Goal: Navigation & Orientation: Find specific page/section

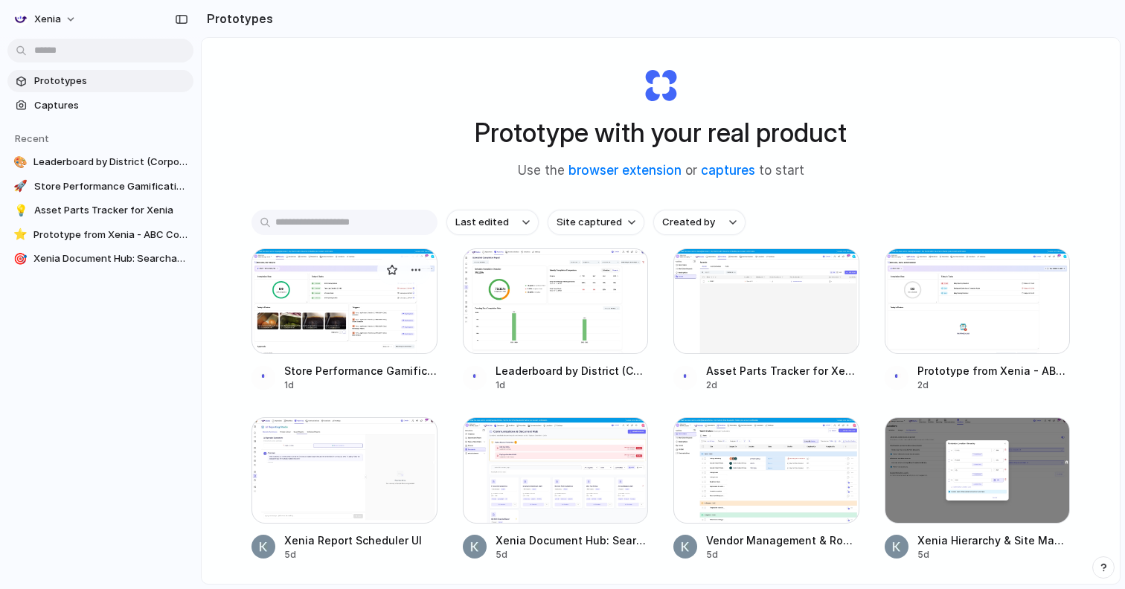
scroll to position [18, 0]
click at [383, 319] on div at bounding box center [345, 302] width 186 height 106
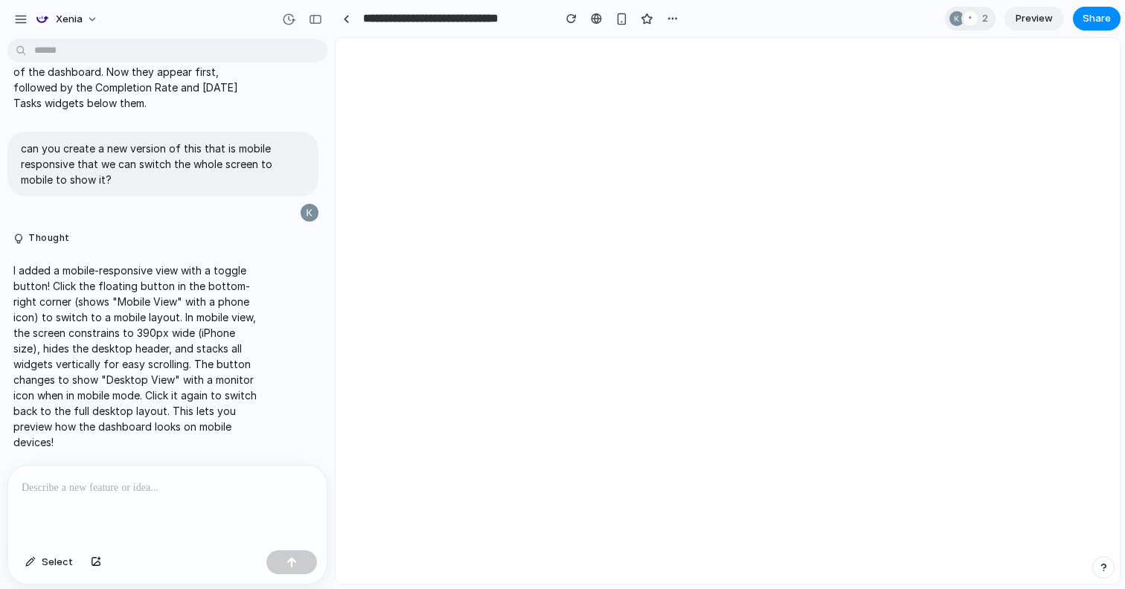
select select "**********"
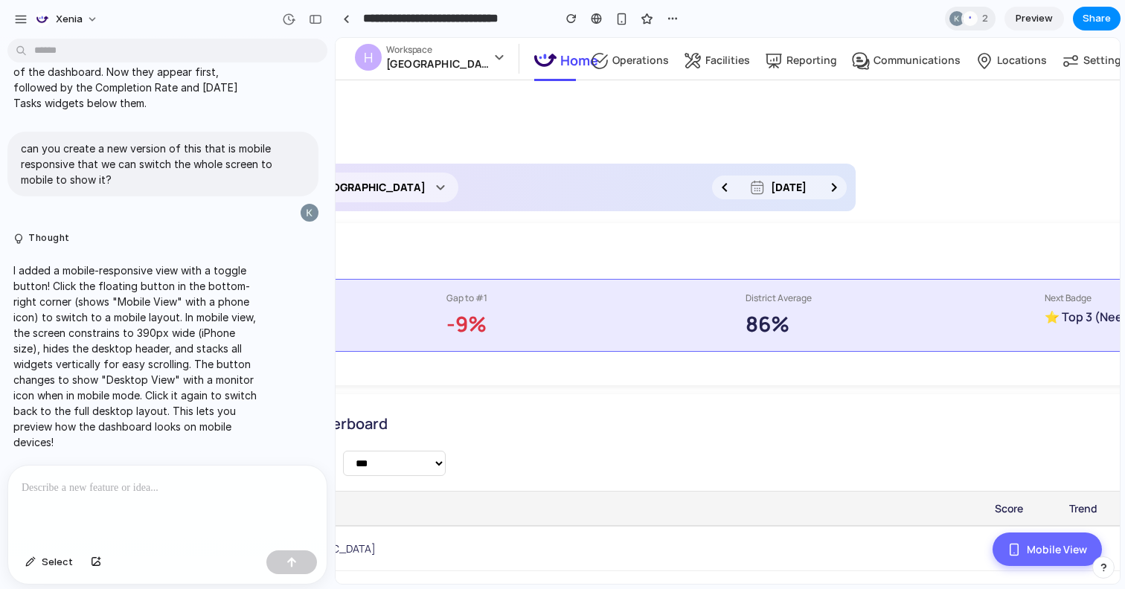
scroll to position [0, 245]
click at [624, 17] on div "button" at bounding box center [622, 19] width 13 height 13
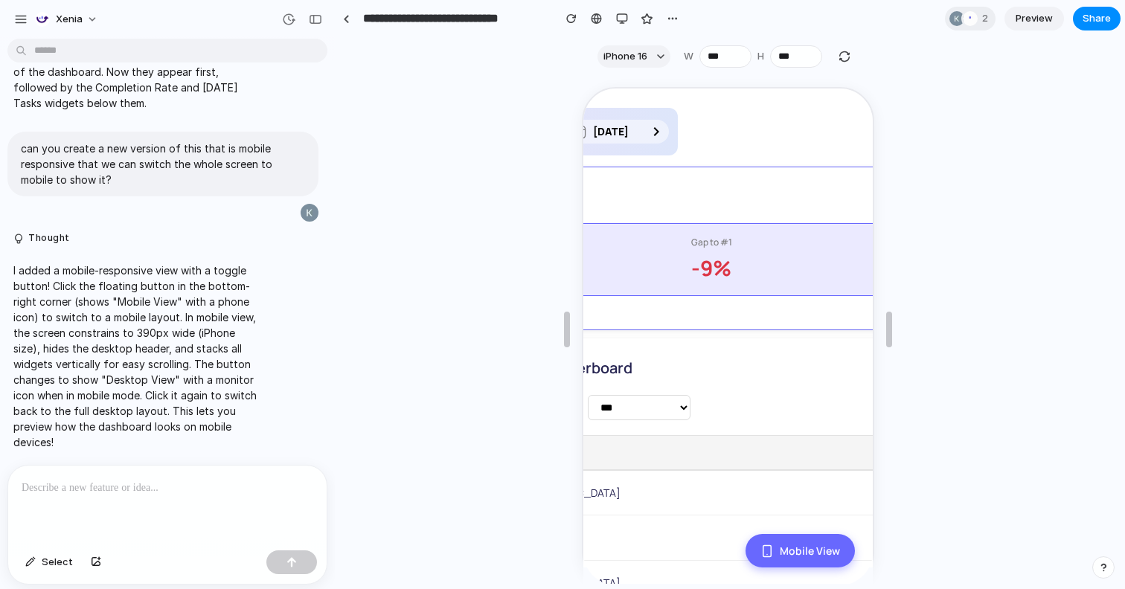
scroll to position [13, 245]
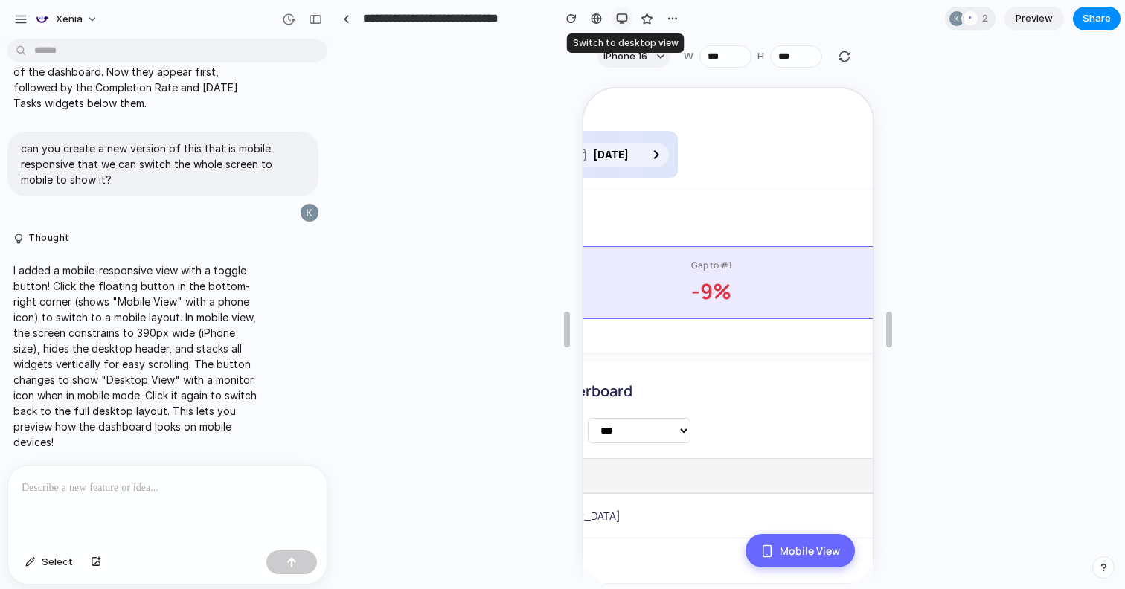
click at [621, 20] on div "button" at bounding box center [622, 19] width 12 height 12
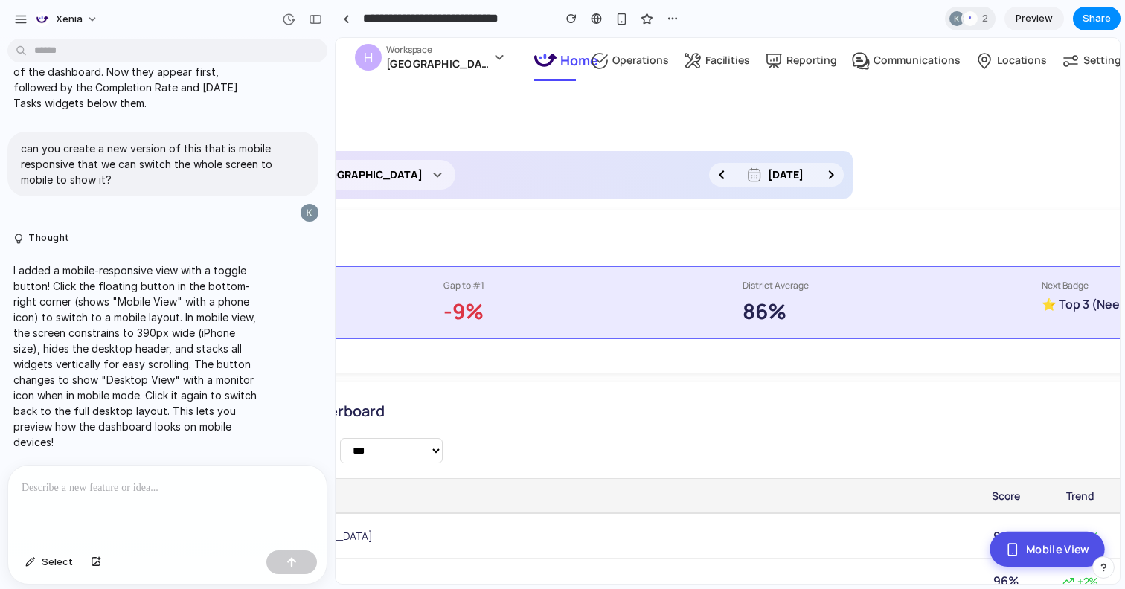
click at [1012, 548] on icon at bounding box center [1012, 550] width 14 height 14
select select "**********"
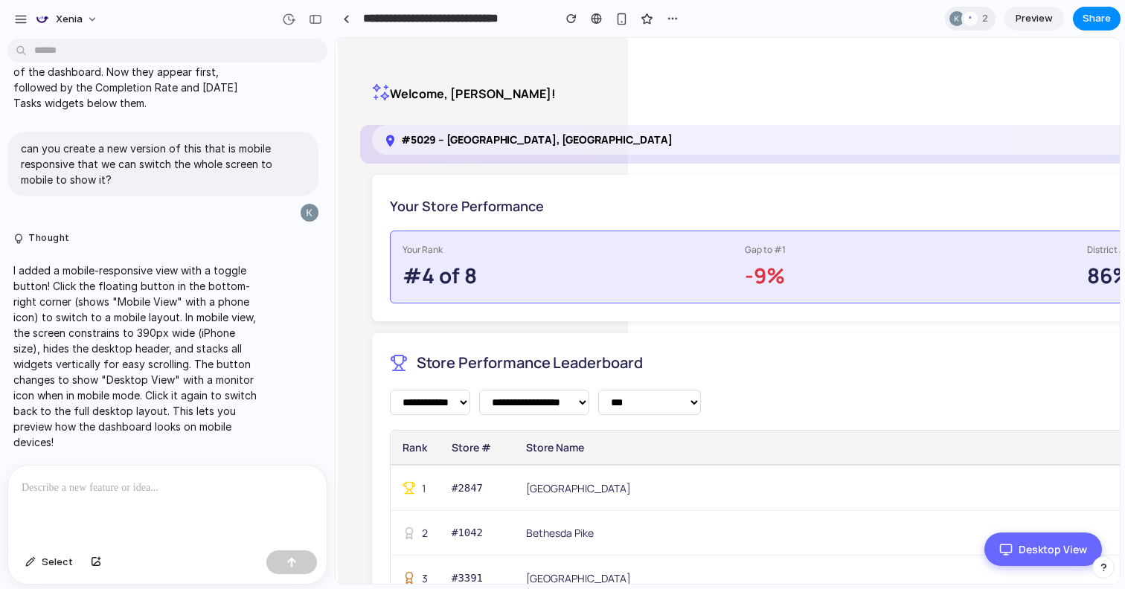
scroll to position [0, 245]
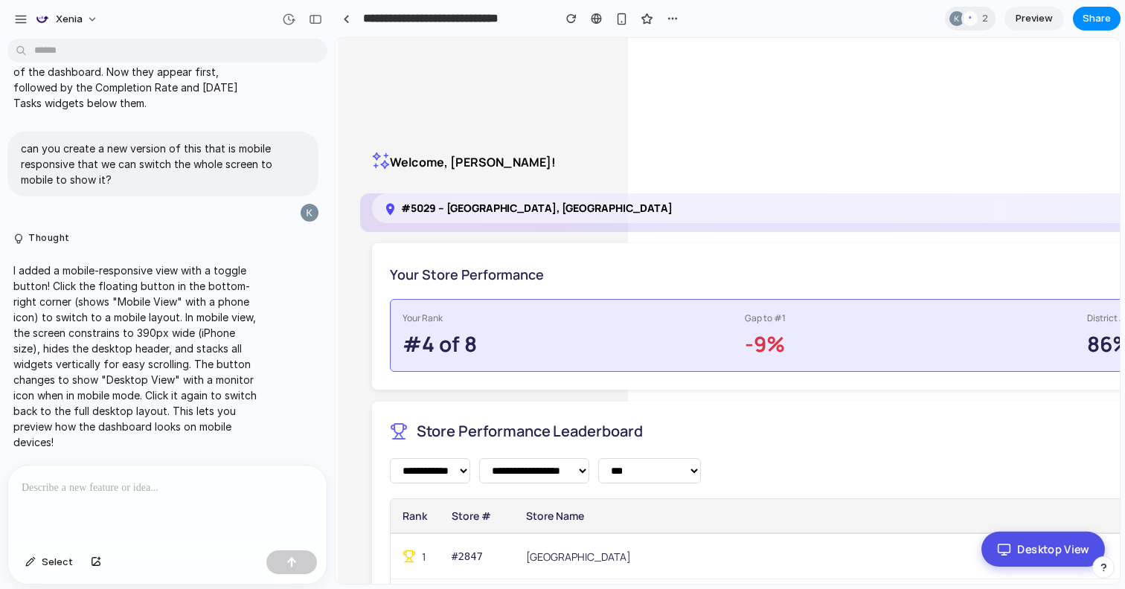
click at [1036, 549] on button "Desktop View" at bounding box center [1044, 549] width 124 height 35
select select "**********"
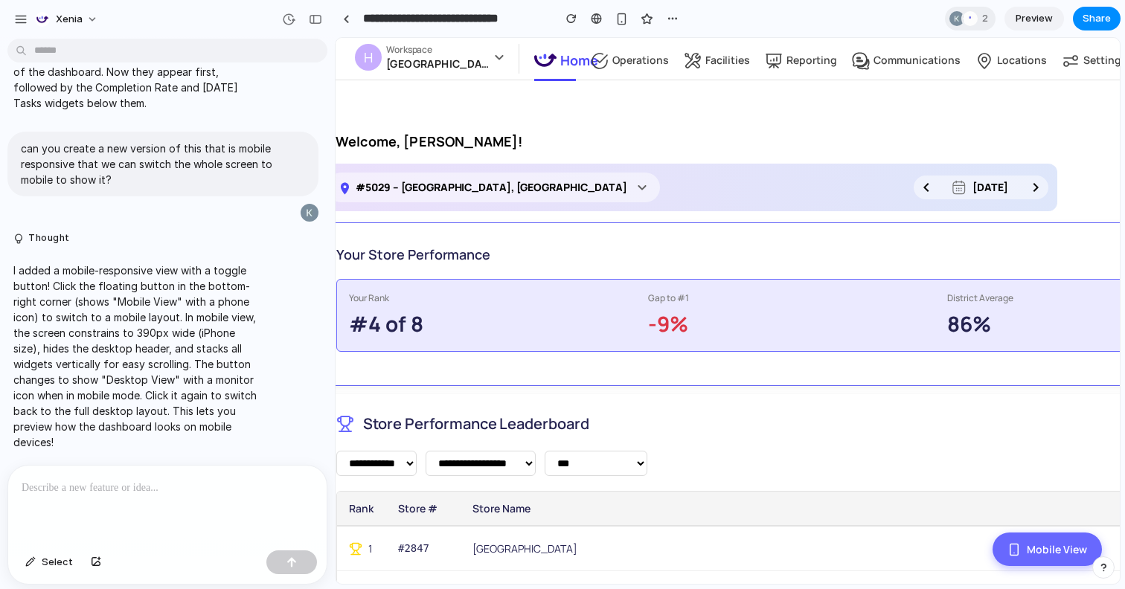
scroll to position [0, 0]
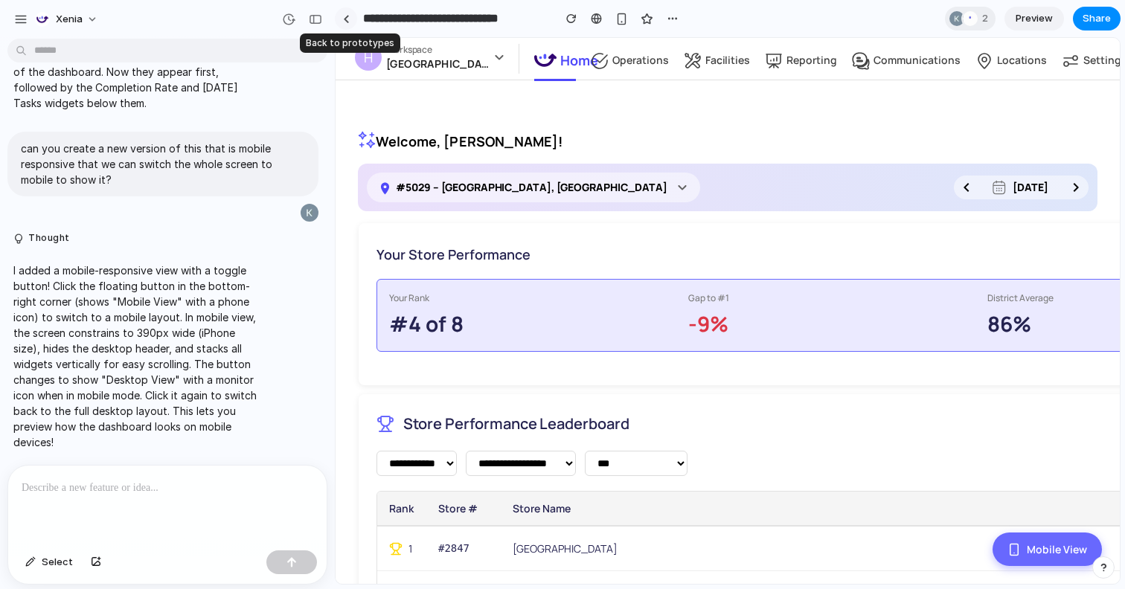
click at [340, 20] on link at bounding box center [346, 18] width 22 height 22
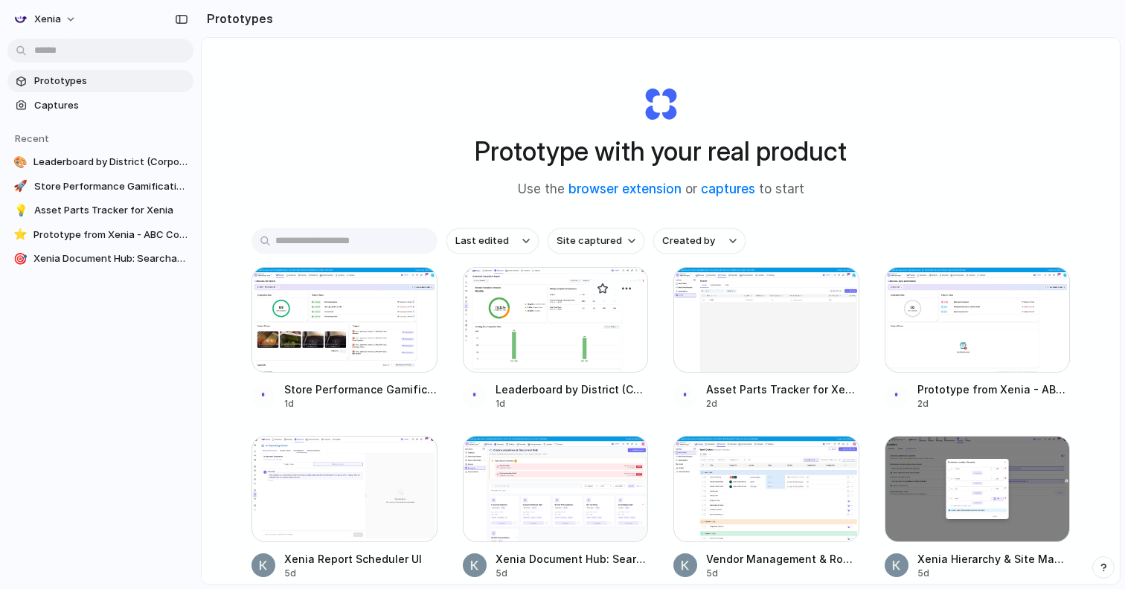
scroll to position [74, 0]
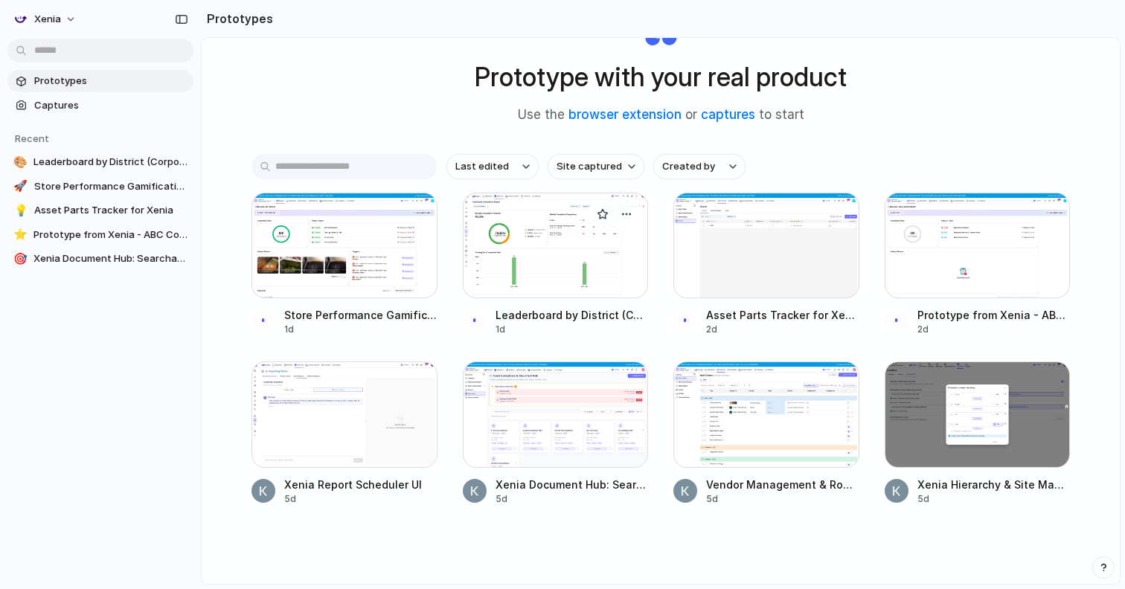
click at [528, 276] on div at bounding box center [556, 246] width 186 height 106
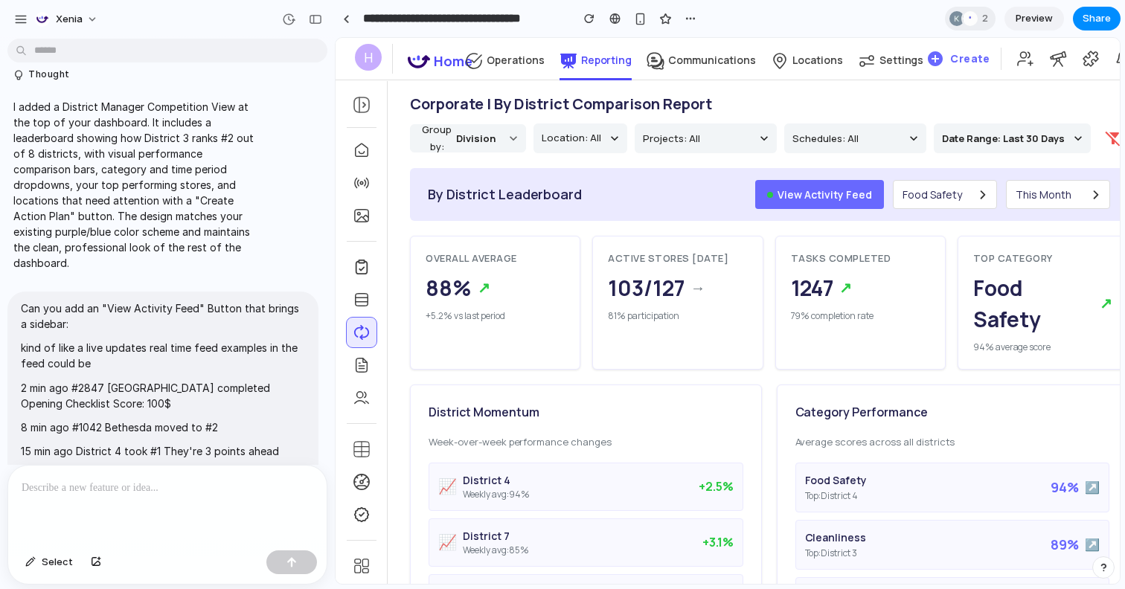
scroll to position [563, 0]
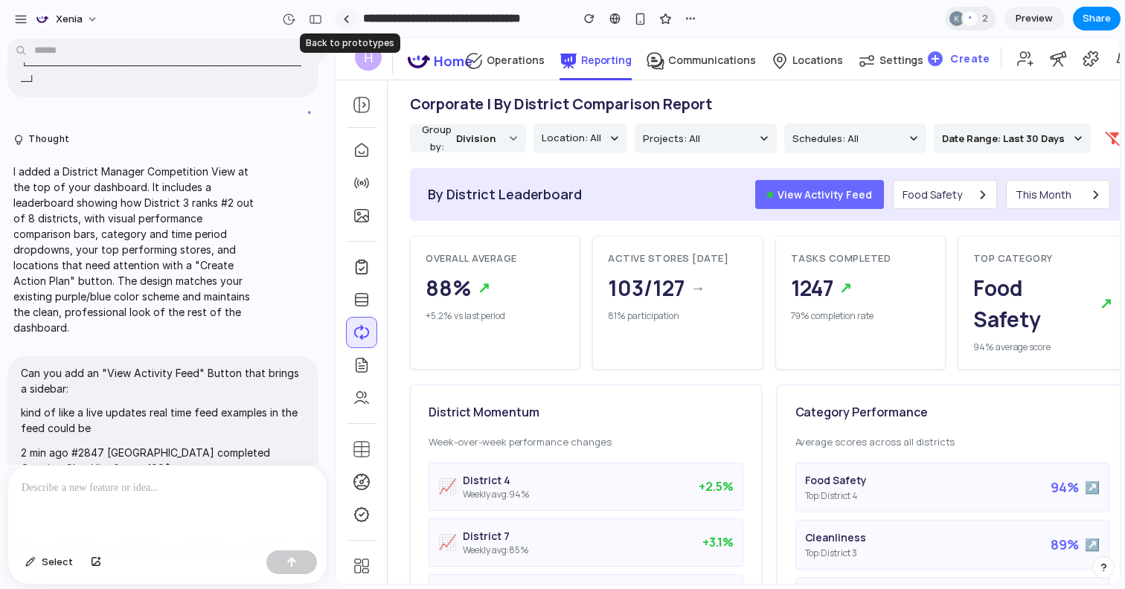
click at [343, 20] on div at bounding box center [346, 19] width 7 height 8
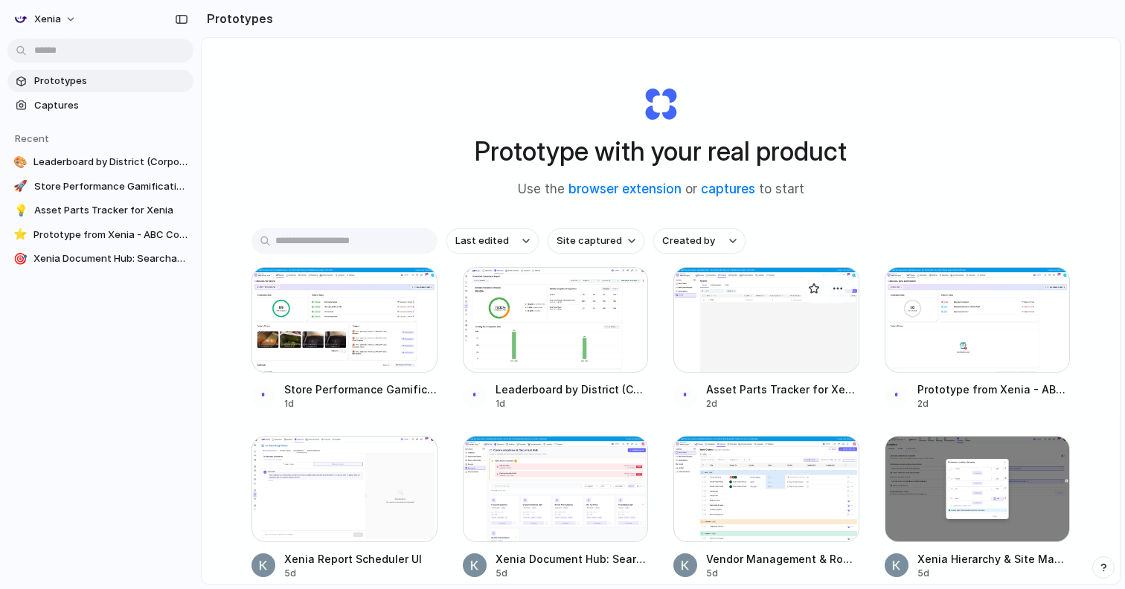
click at [709, 304] on div at bounding box center [767, 320] width 186 height 106
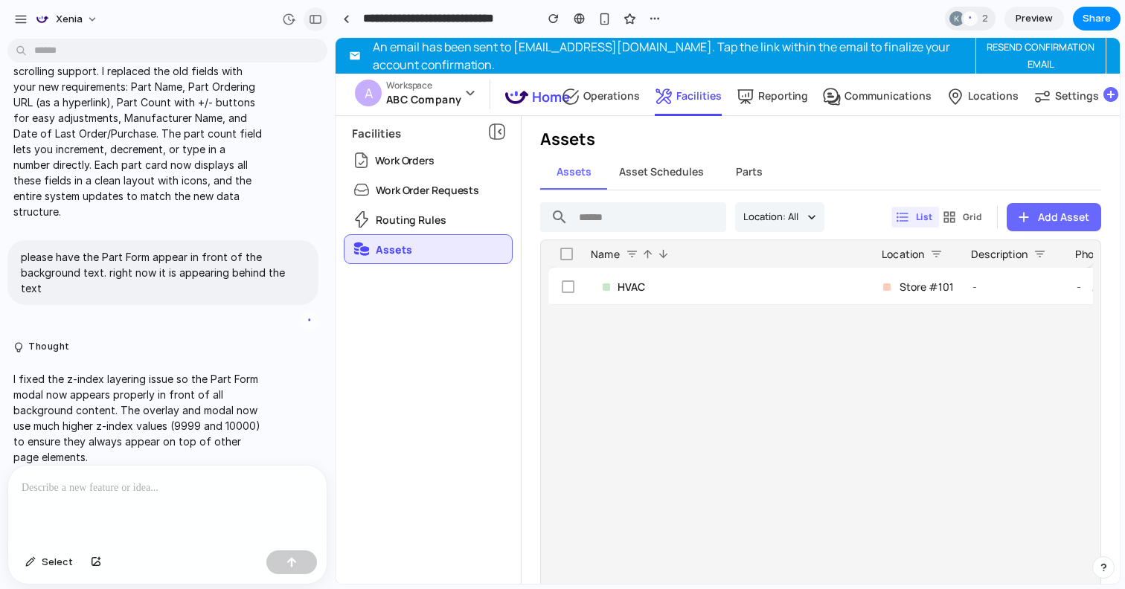
click at [316, 18] on div "button" at bounding box center [315, 19] width 13 height 10
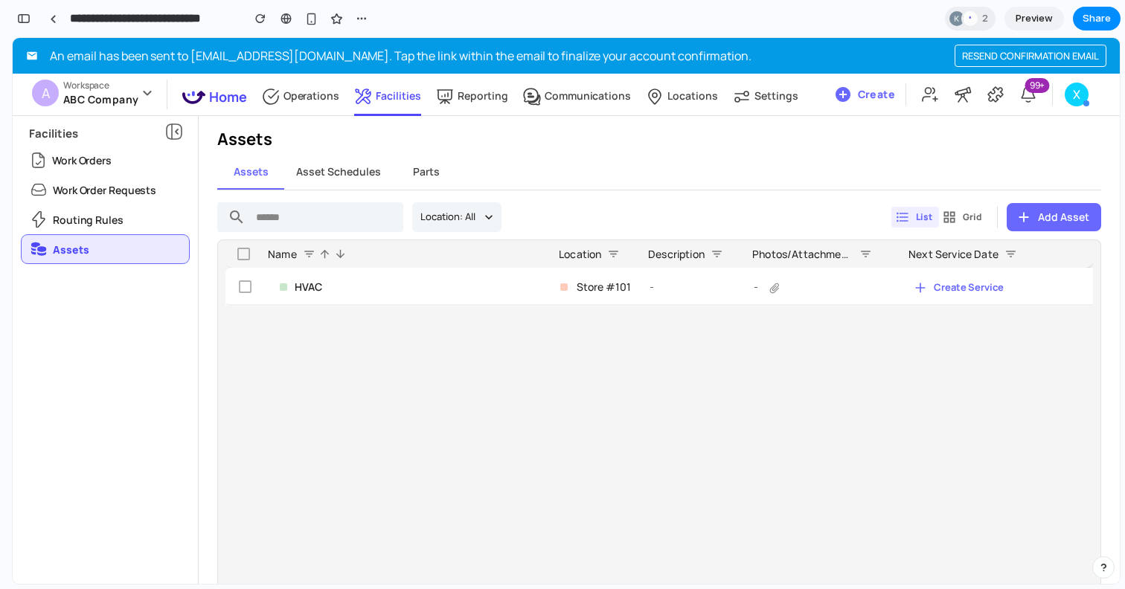
click at [549, 196] on div "​ Location: All List Grid Add Asset Drag here to set row groups Drag here to se…" at bounding box center [659, 424] width 921 height 467
click at [560, 292] on div "Store #101" at bounding box center [592, 286] width 64 height 34
click at [543, 289] on button "Open" at bounding box center [569, 288] width 64 height 23
click at [556, 182] on div "Assets Asset Schedules Parts" at bounding box center [659, 172] width 884 height 36
click at [357, 171] on span "Asset Schedules" at bounding box center [338, 171] width 85 height 13
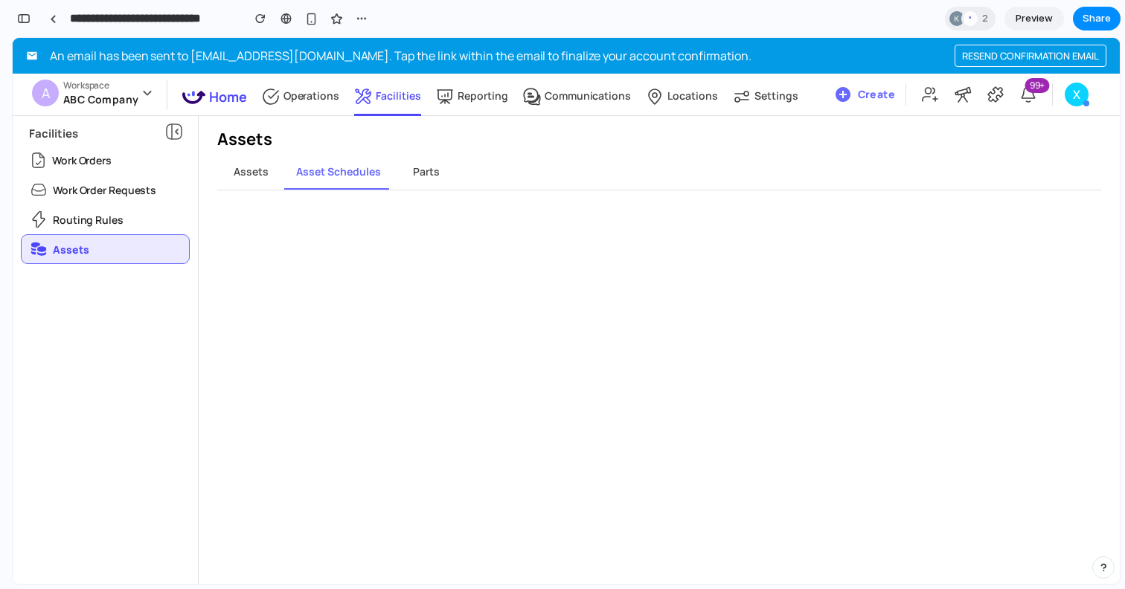
click at [413, 176] on span "Parts" at bounding box center [426, 171] width 27 height 13
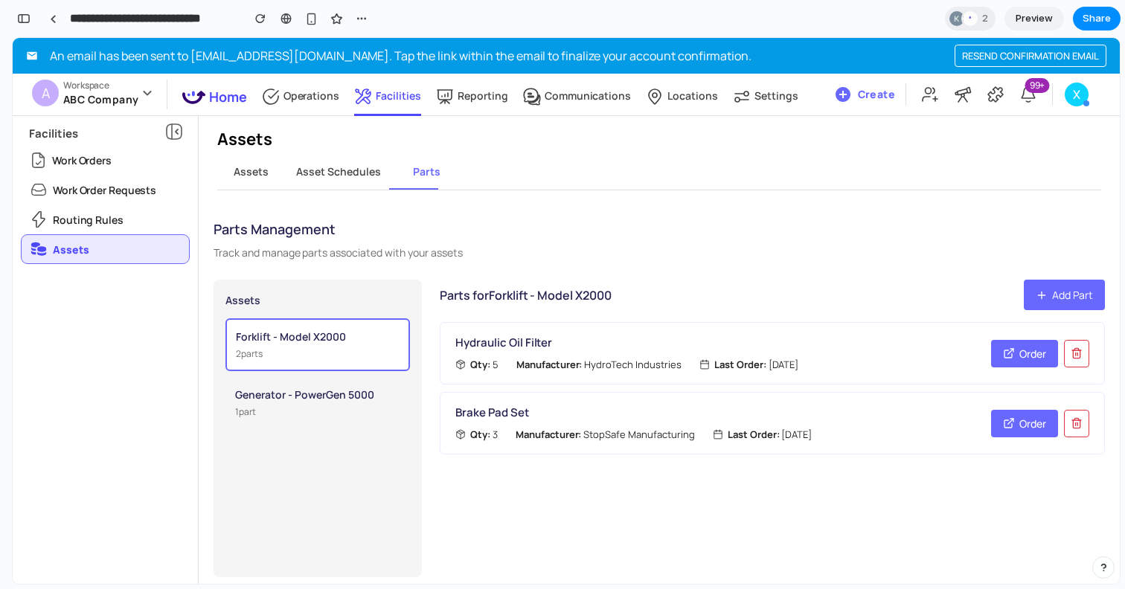
click at [535, 371] on strong "Manufacturer:" at bounding box center [550, 364] width 66 height 13
click at [566, 370] on strong "Manufacturer:" at bounding box center [550, 364] width 66 height 13
click at [358, 387] on div "Generator - PowerGen 5000" at bounding box center [317, 395] width 165 height 16
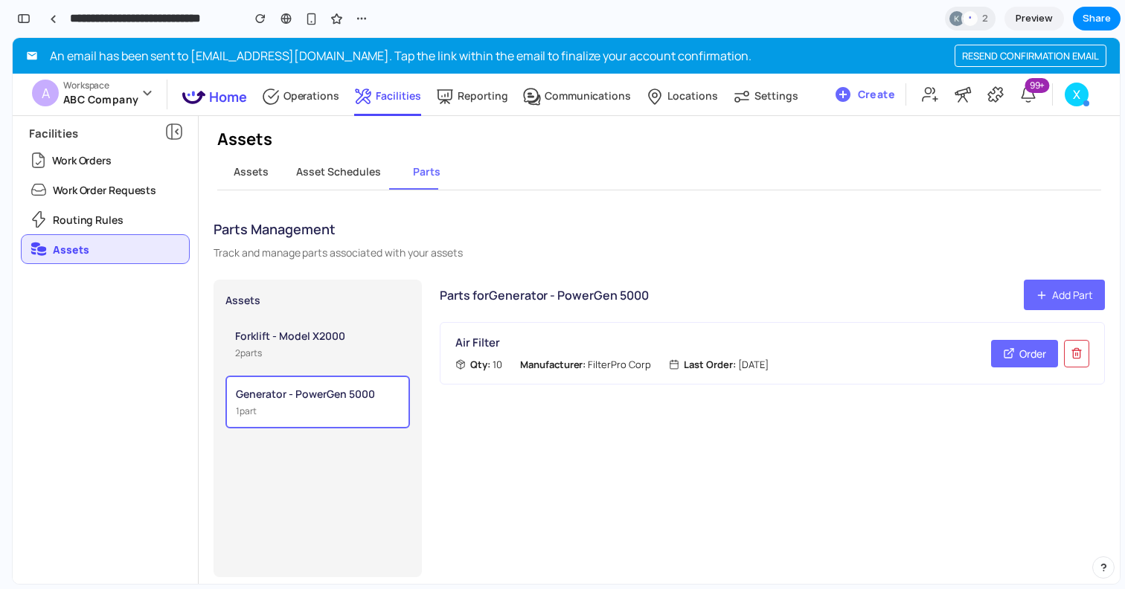
click at [356, 356] on div "2 part s" at bounding box center [317, 353] width 165 height 13
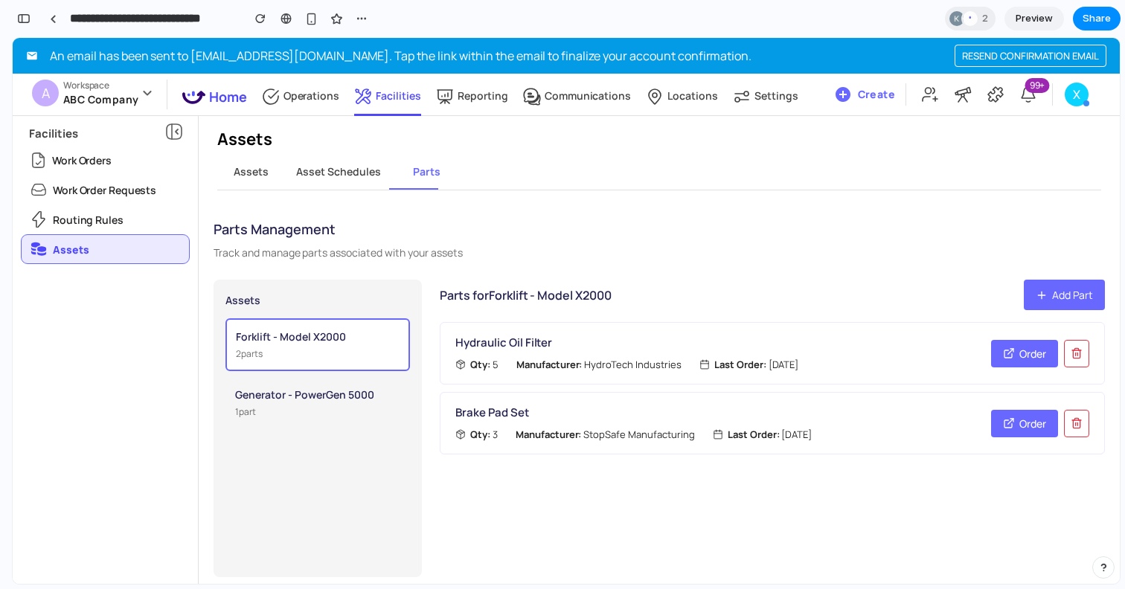
click at [1020, 356] on span "Order" at bounding box center [1033, 354] width 27 height 16
click at [1038, 295] on icon "button" at bounding box center [1041, 295] width 7 height 0
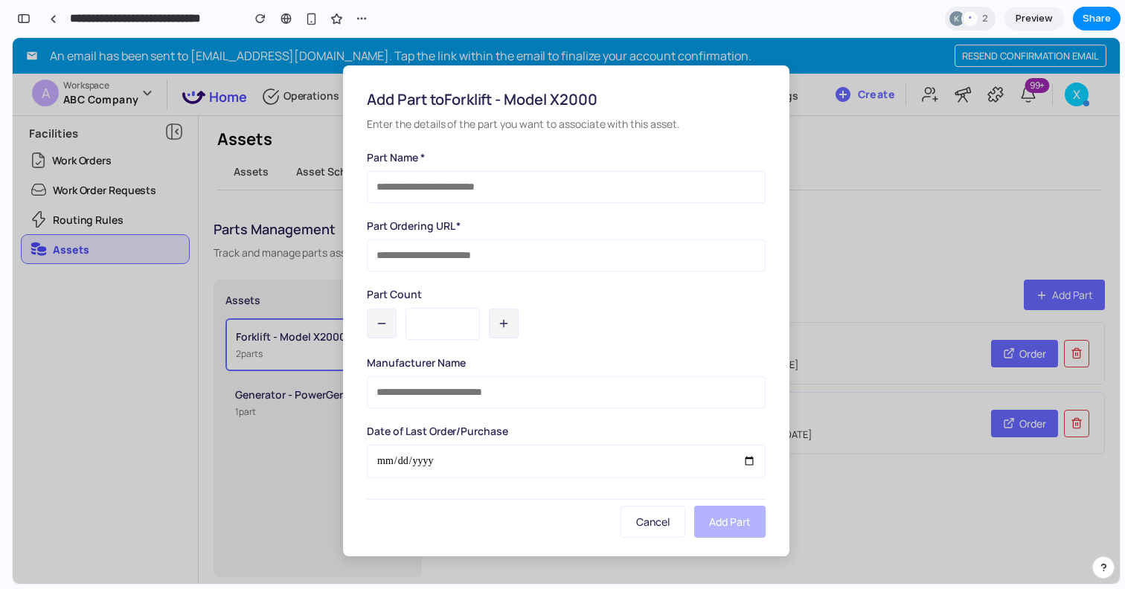
click at [478, 191] on input "text" at bounding box center [566, 187] width 399 height 32
click at [478, 259] on input "url" at bounding box center [566, 256] width 399 height 32
click at [509, 327] on button "button" at bounding box center [504, 324] width 30 height 30
click at [380, 328] on icon "button" at bounding box center [382, 324] width 12 height 12
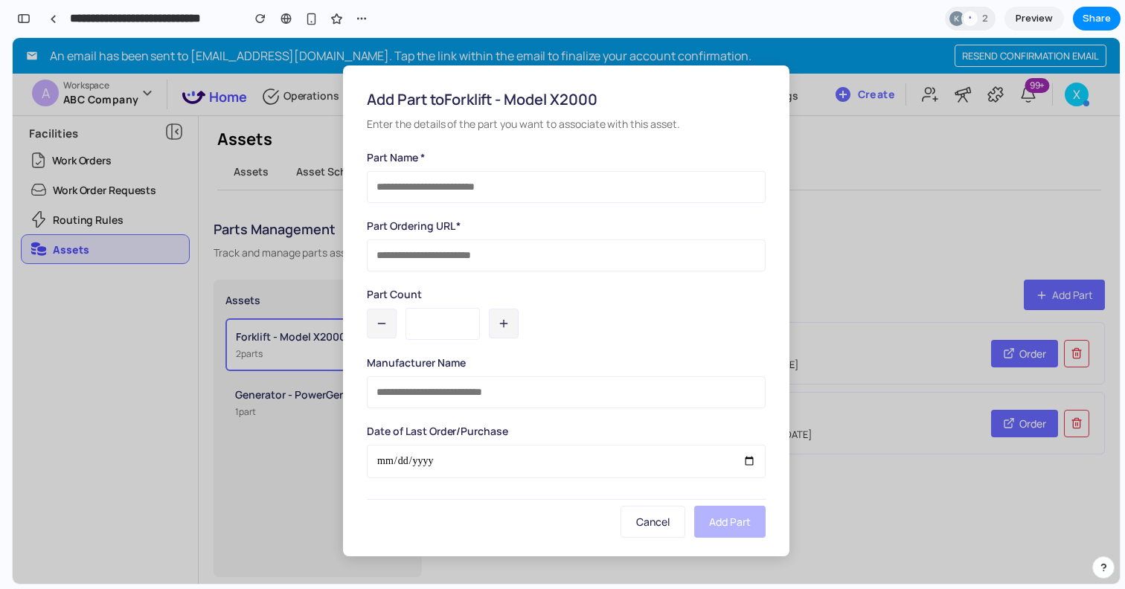
click at [380, 328] on icon "button" at bounding box center [382, 324] width 12 height 12
click at [504, 326] on icon "button" at bounding box center [504, 324] width 12 height 12
type input "*"
click at [498, 389] on input "text" at bounding box center [566, 393] width 399 height 32
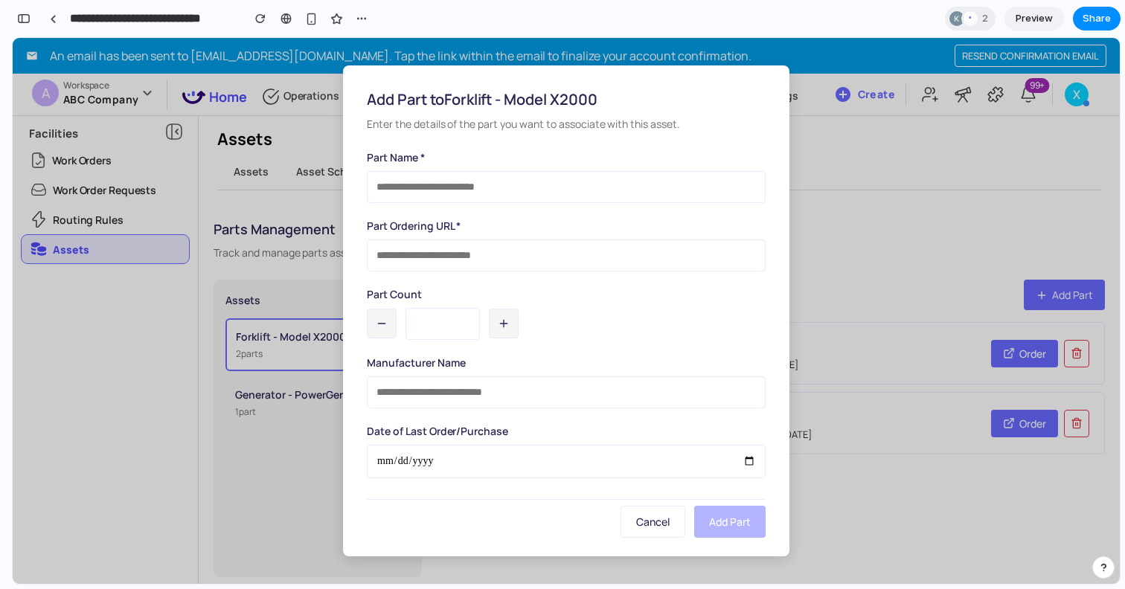
click at [502, 464] on input "date" at bounding box center [566, 461] width 399 height 33
click at [627, 525] on button "Cancel" at bounding box center [653, 522] width 65 height 32
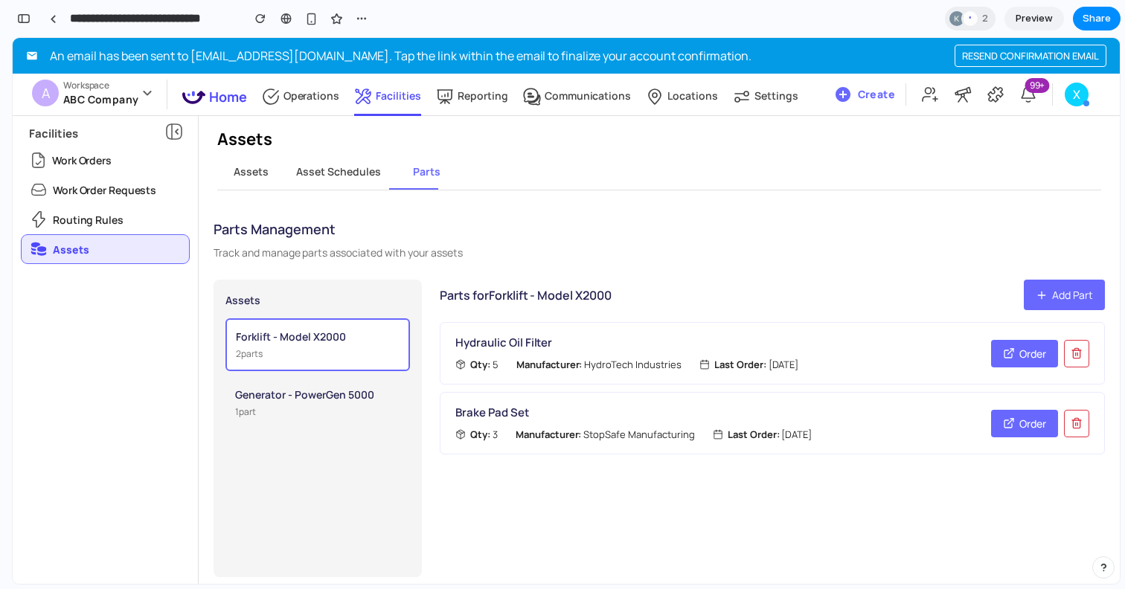
click at [332, 415] on div "1 part" at bounding box center [317, 412] width 165 height 13
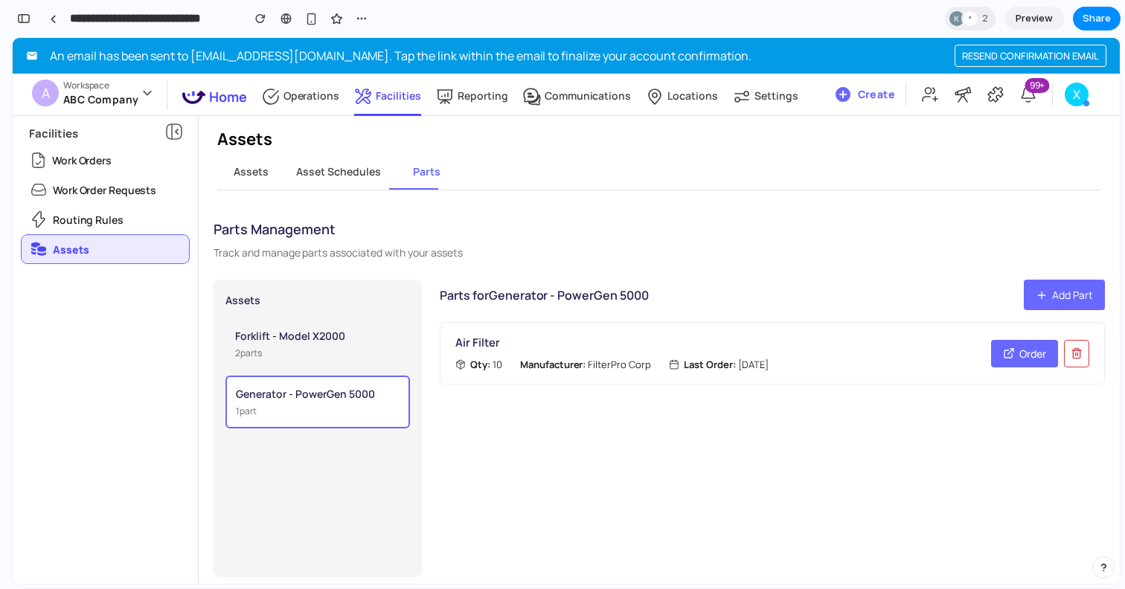
click at [336, 328] on div "Forklift - Model X2000" at bounding box center [317, 336] width 165 height 16
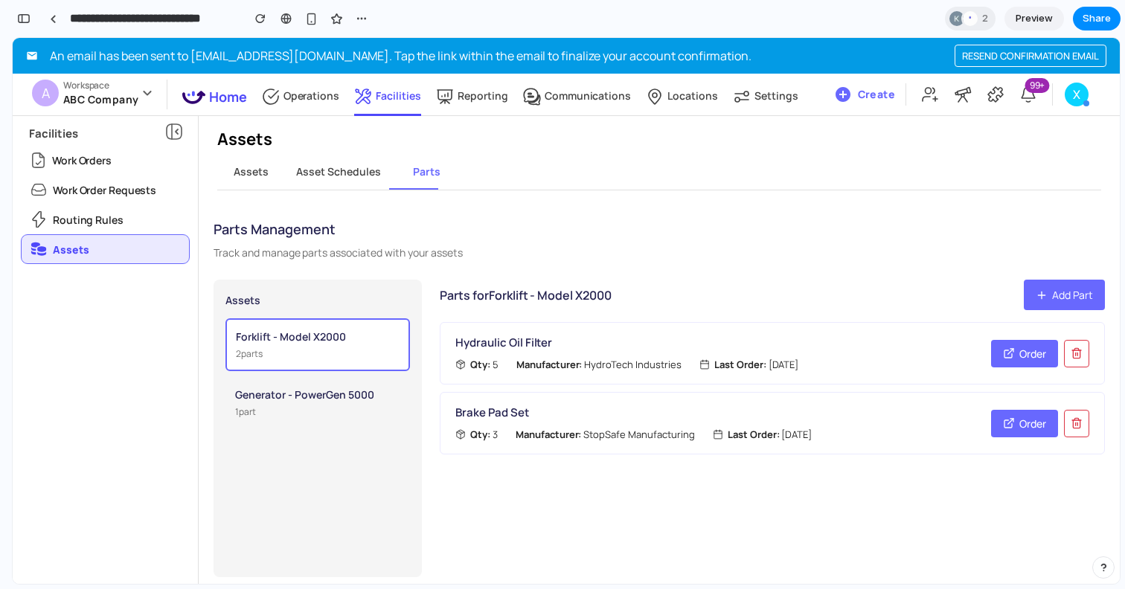
click at [340, 165] on span "Asset Schedules" at bounding box center [338, 171] width 85 height 13
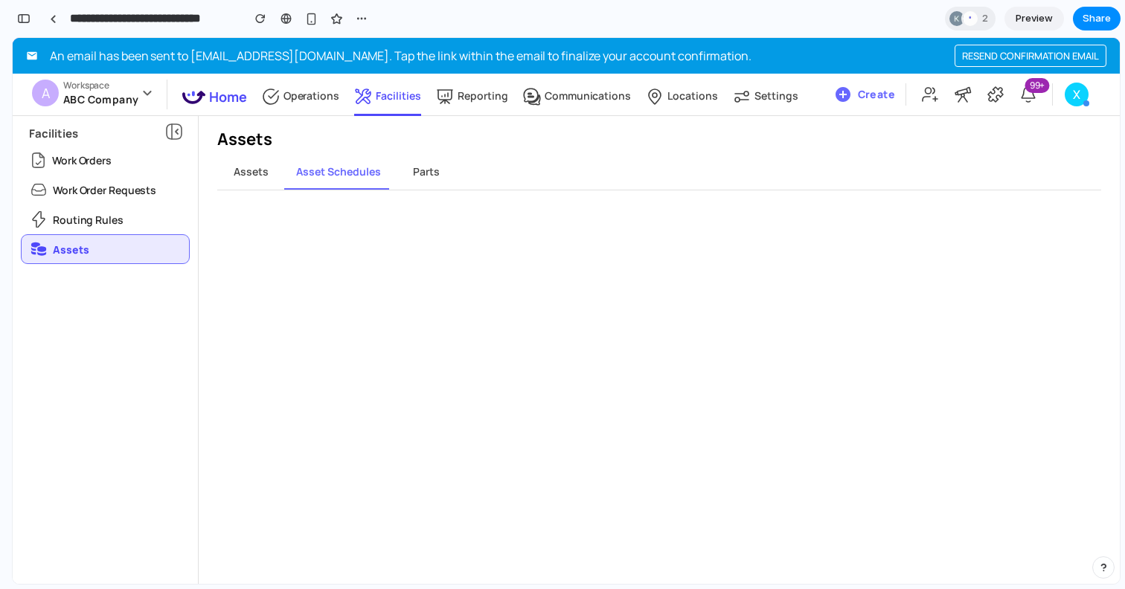
click at [243, 166] on span "Assets" at bounding box center [251, 171] width 35 height 13
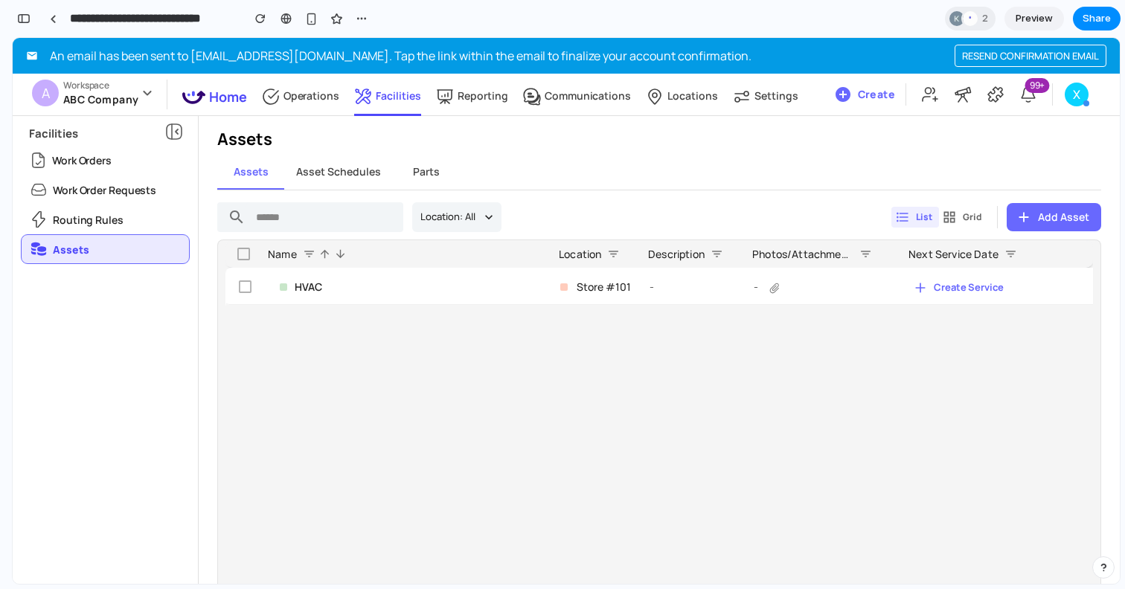
click at [300, 103] on p "Operations" at bounding box center [312, 96] width 57 height 14
click at [30, 20] on div "button" at bounding box center [23, 18] width 13 height 10
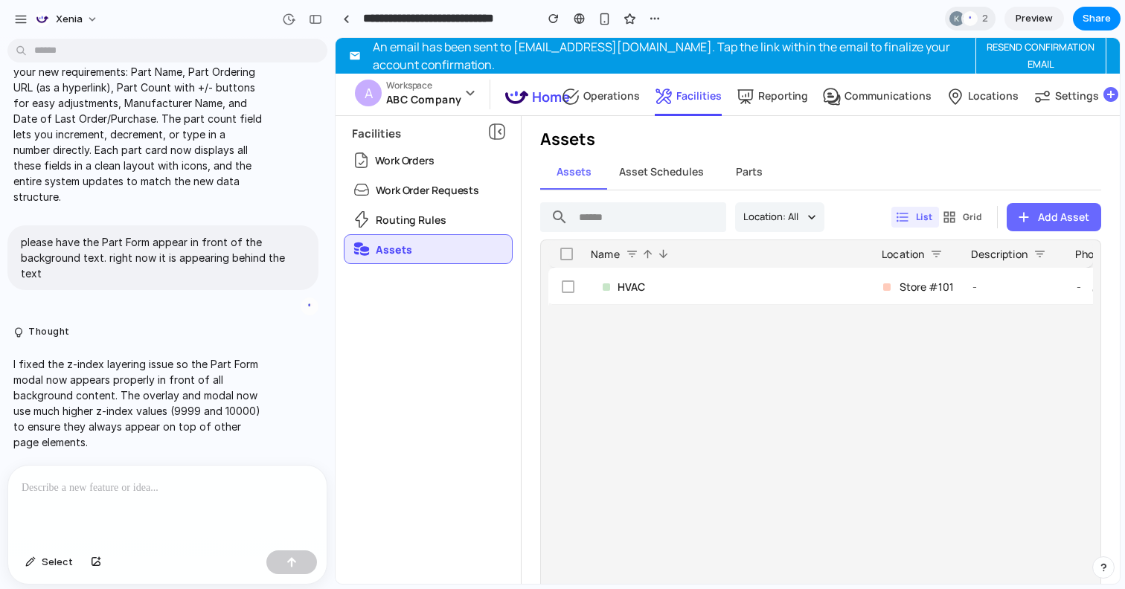
scroll to position [709, 0]
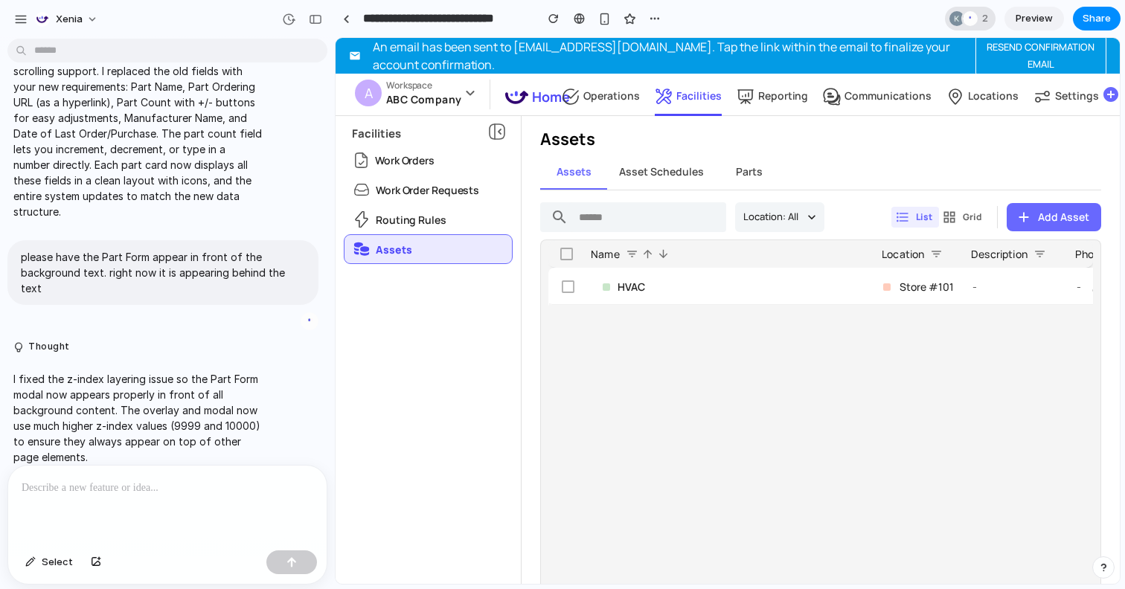
click at [956, 14] on div at bounding box center [957, 18] width 15 height 15
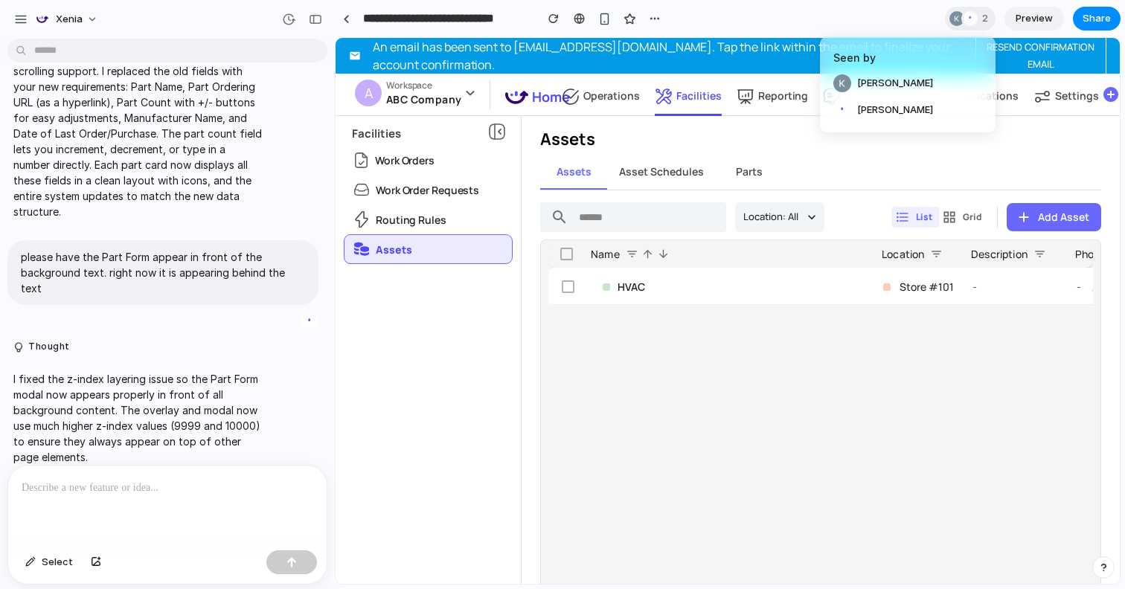
click at [803, 16] on div "Seen by [PERSON_NAME] [PERSON_NAME]" at bounding box center [562, 294] width 1125 height 589
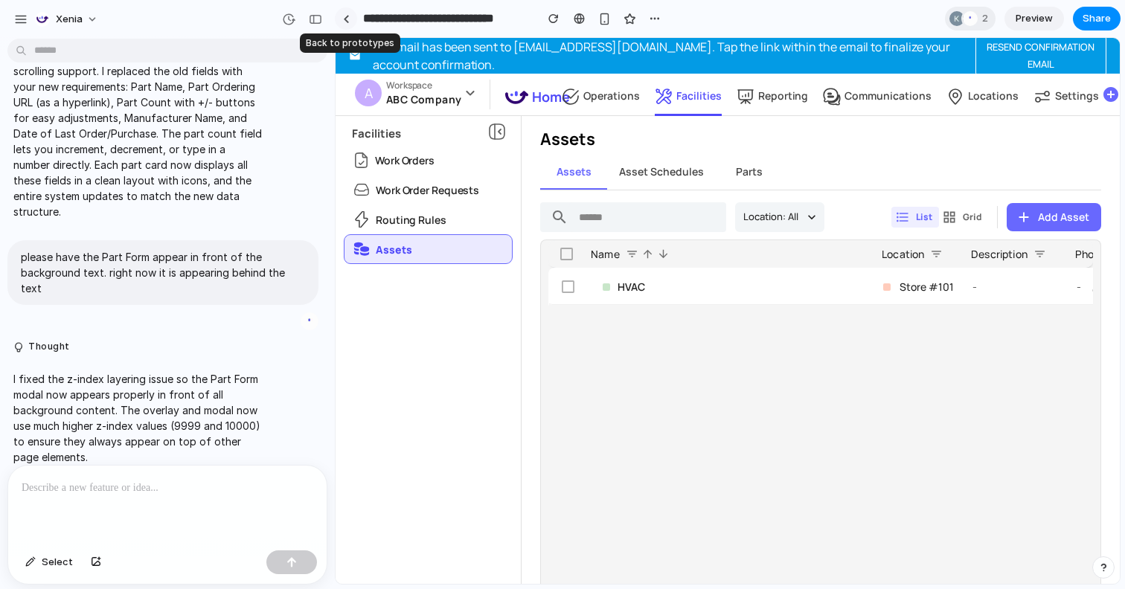
click at [347, 13] on link at bounding box center [346, 18] width 22 height 22
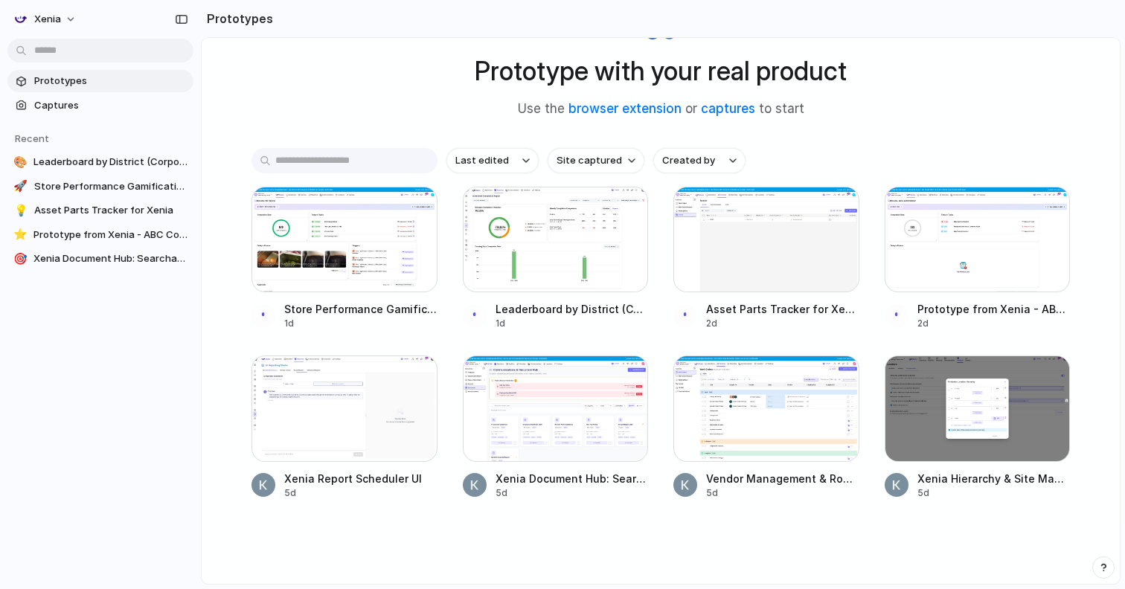
scroll to position [89, 0]
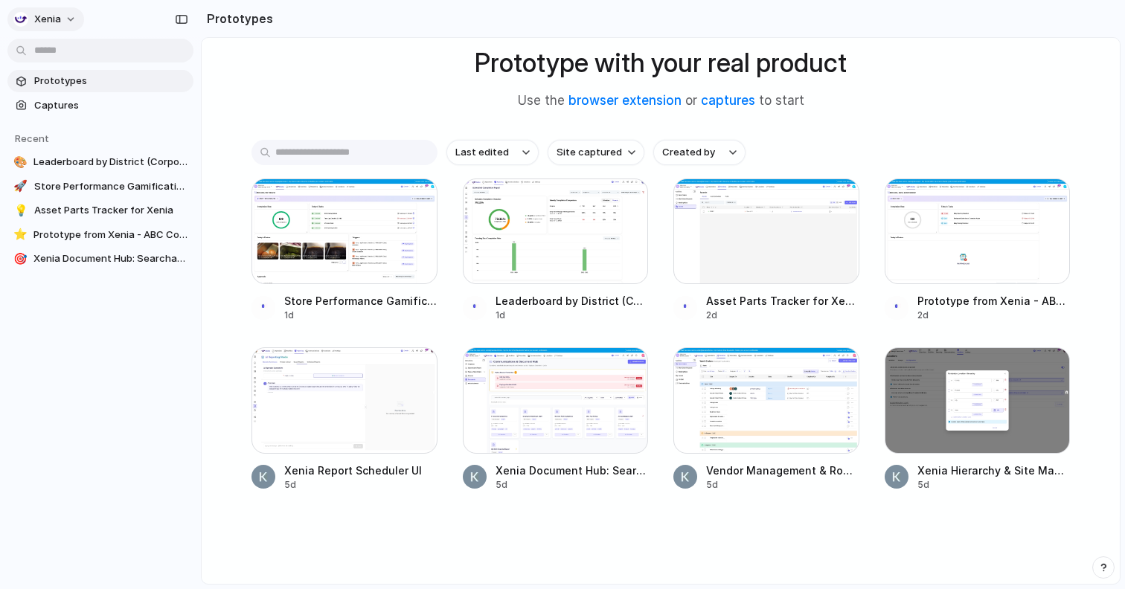
click at [69, 19] on button "Xenia" at bounding box center [45, 19] width 77 height 24
click at [74, 52] on li "Settings" at bounding box center [72, 53] width 124 height 24
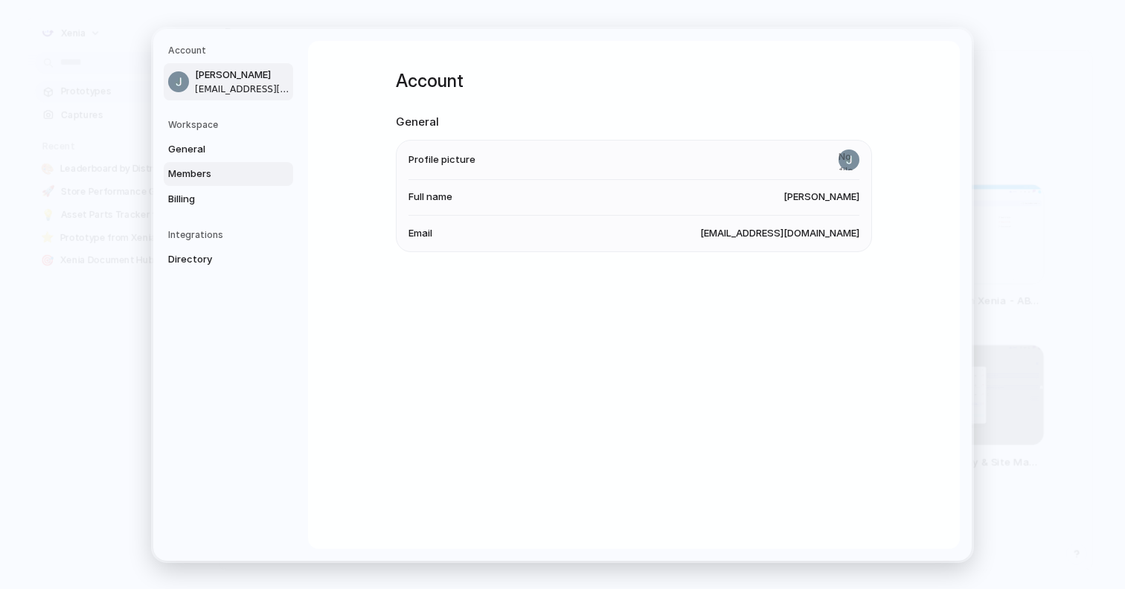
click at [191, 179] on span "Members" at bounding box center [215, 174] width 95 height 15
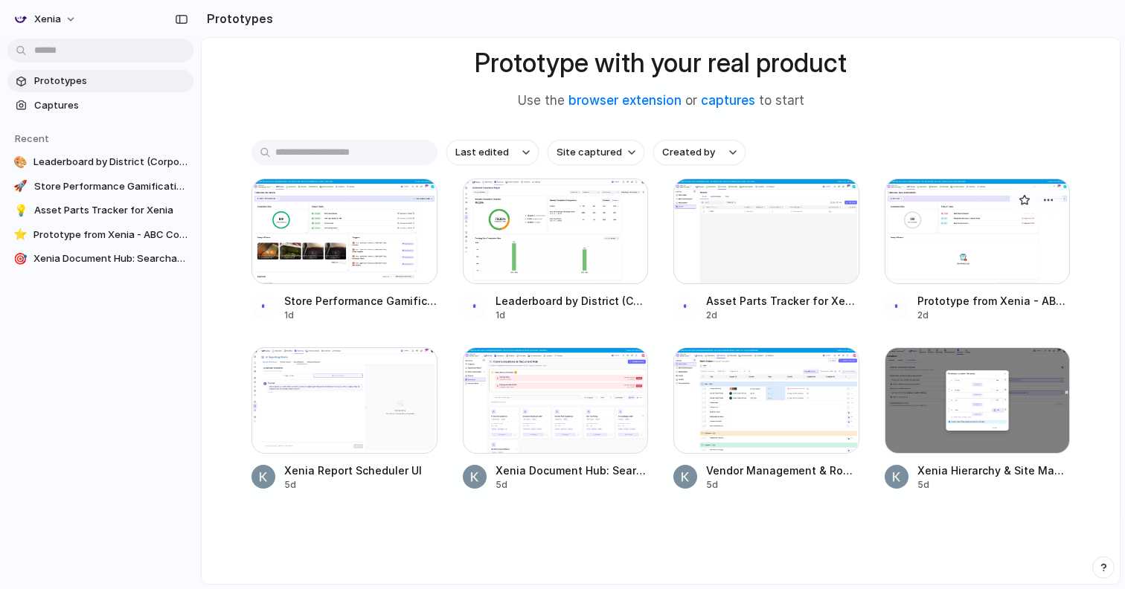
click at [950, 235] on div at bounding box center [978, 232] width 186 height 106
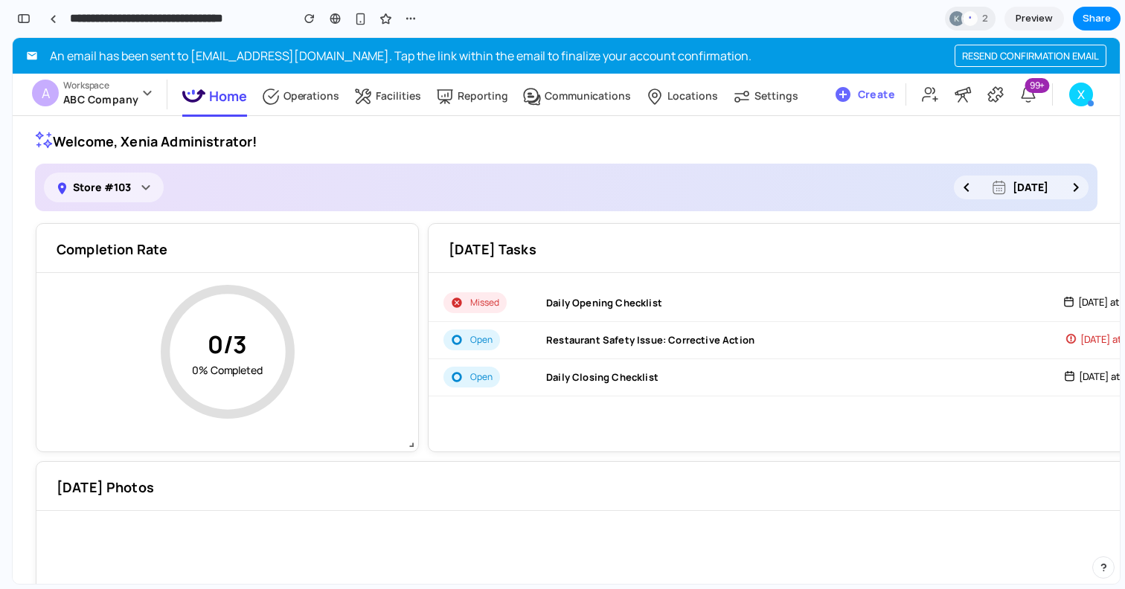
click at [371, 172] on div "Store #103 [DATE]" at bounding box center [566, 188] width 1063 height 48
click at [387, 208] on div "Store #103 [DATE]" at bounding box center [566, 188] width 1063 height 48
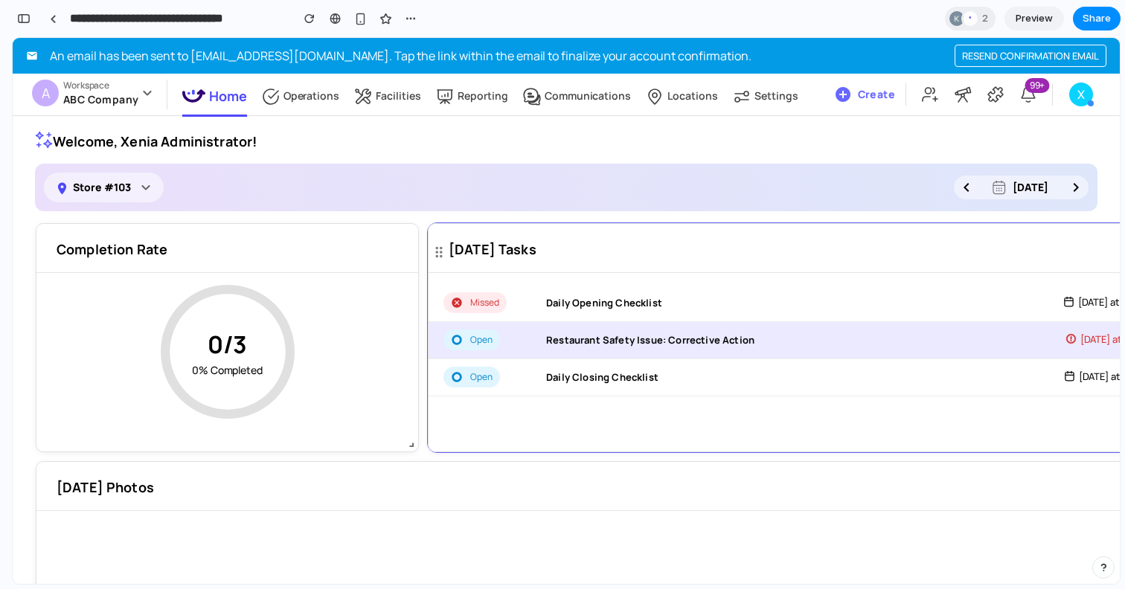
click at [476, 349] on div "Open" at bounding box center [472, 340] width 57 height 21
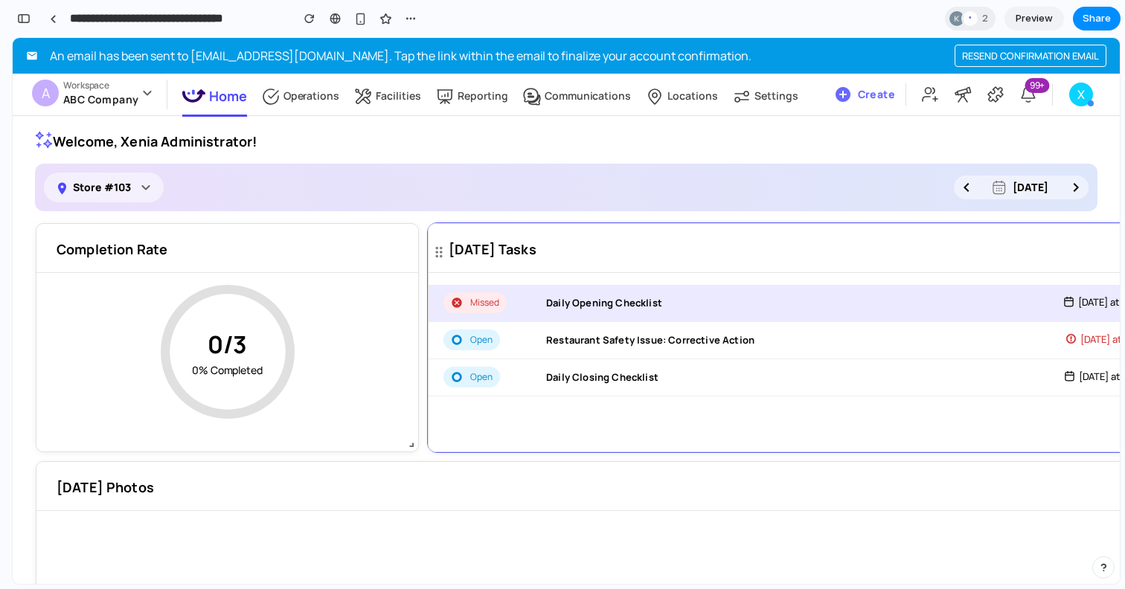
click at [534, 306] on div "Missed" at bounding box center [492, 302] width 97 height 21
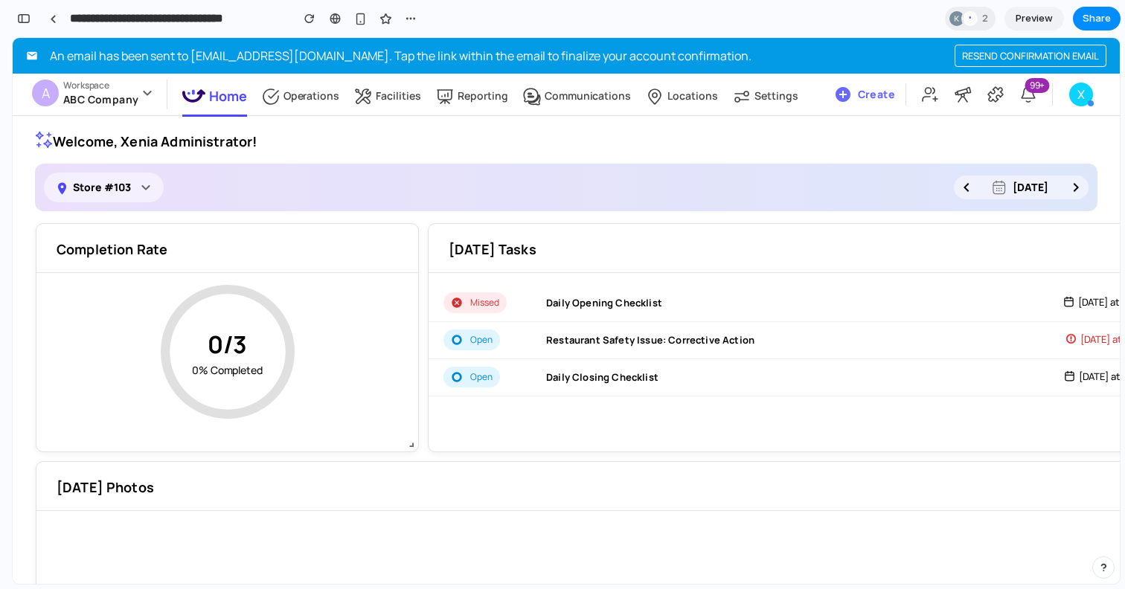
click at [615, 194] on div "Store #103 [DATE]" at bounding box center [566, 188] width 1063 height 48
click at [151, 205] on div "Store #103 [DATE]" at bounding box center [566, 188] width 1063 height 48
click at [143, 189] on icon at bounding box center [146, 188] width 18 height 18
click at [1076, 89] on div "X" at bounding box center [1082, 95] width 24 height 24
click at [54, 20] on div at bounding box center [53, 19] width 7 height 8
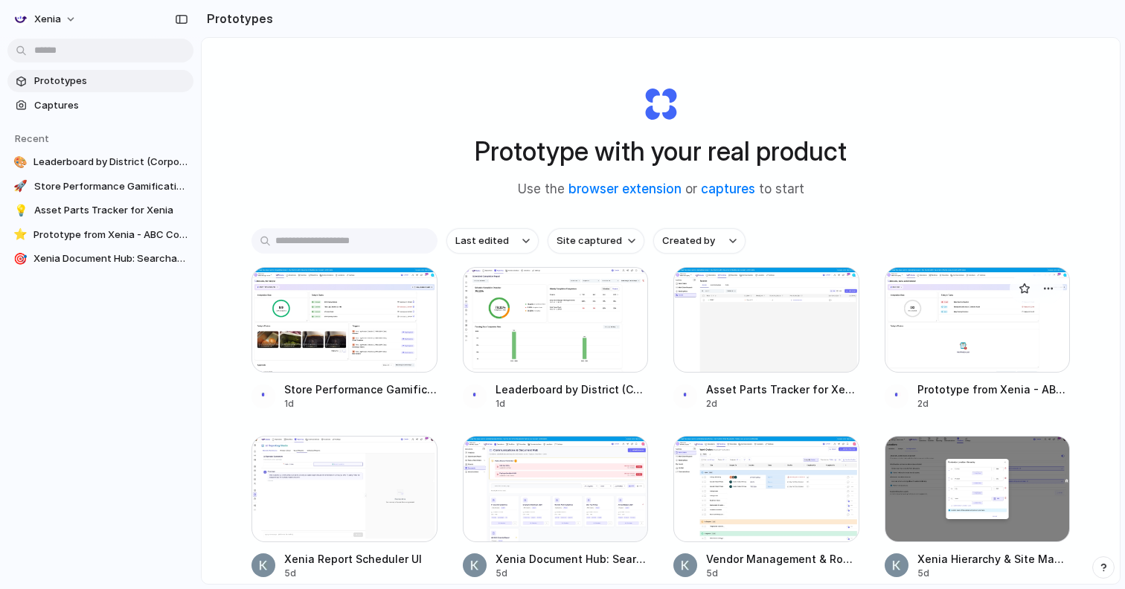
click at [932, 338] on div at bounding box center [978, 320] width 186 height 106
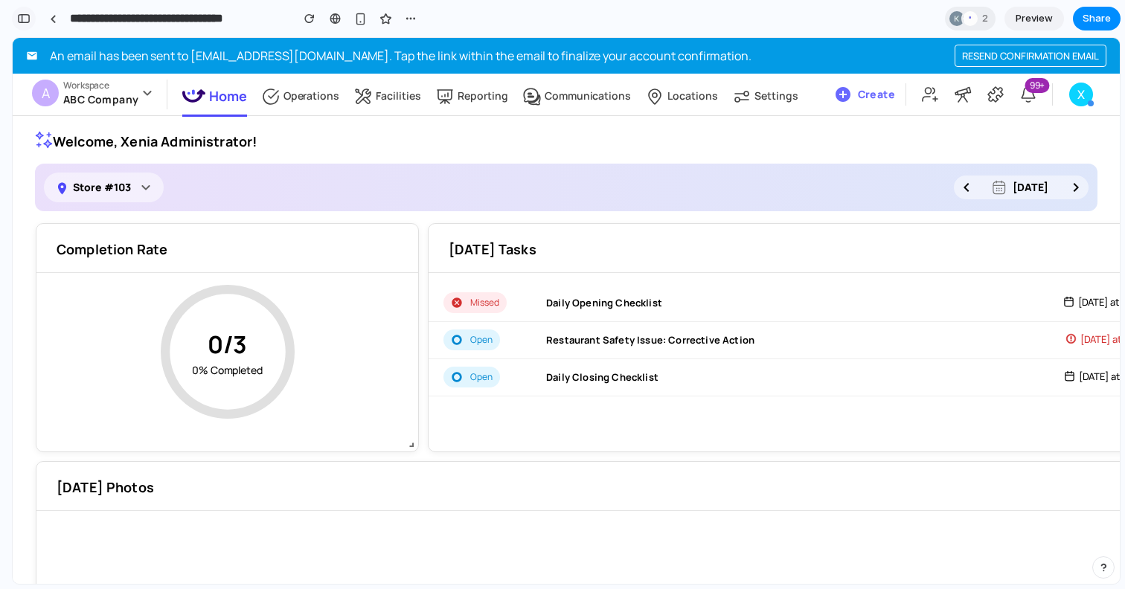
click at [27, 22] on div "button" at bounding box center [23, 18] width 13 height 10
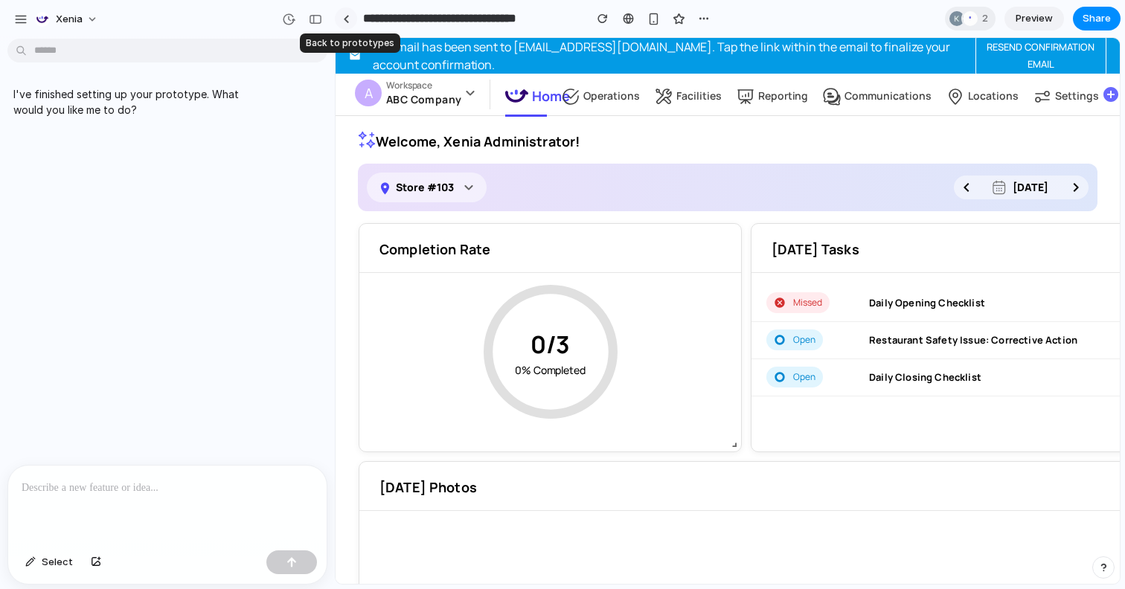
click at [343, 19] on div at bounding box center [346, 19] width 7 height 8
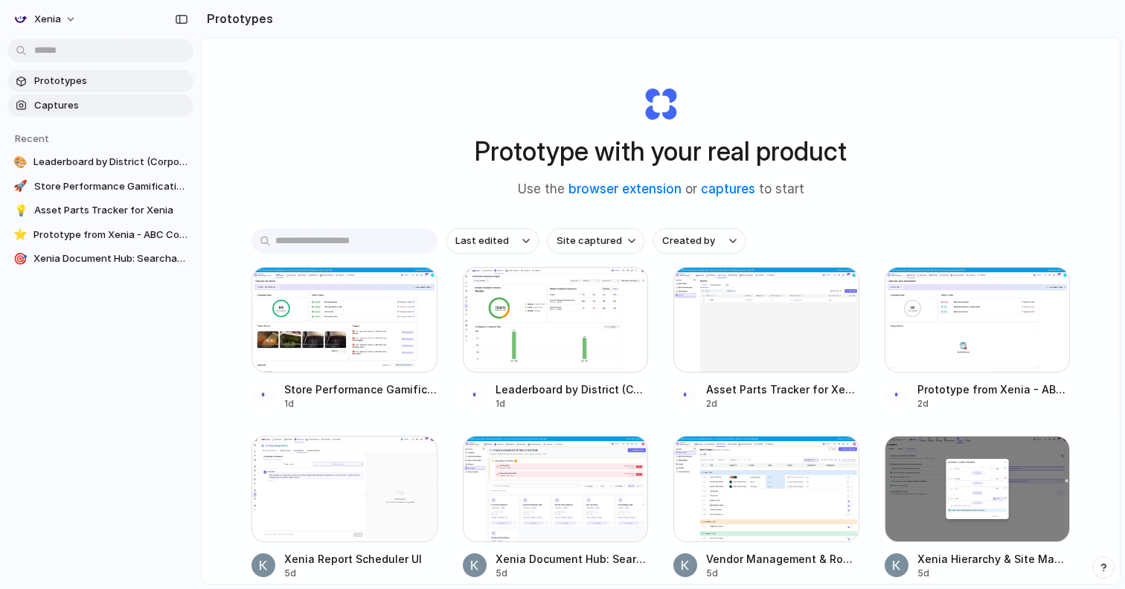
click at [83, 112] on link "Captures" at bounding box center [100, 106] width 186 height 22
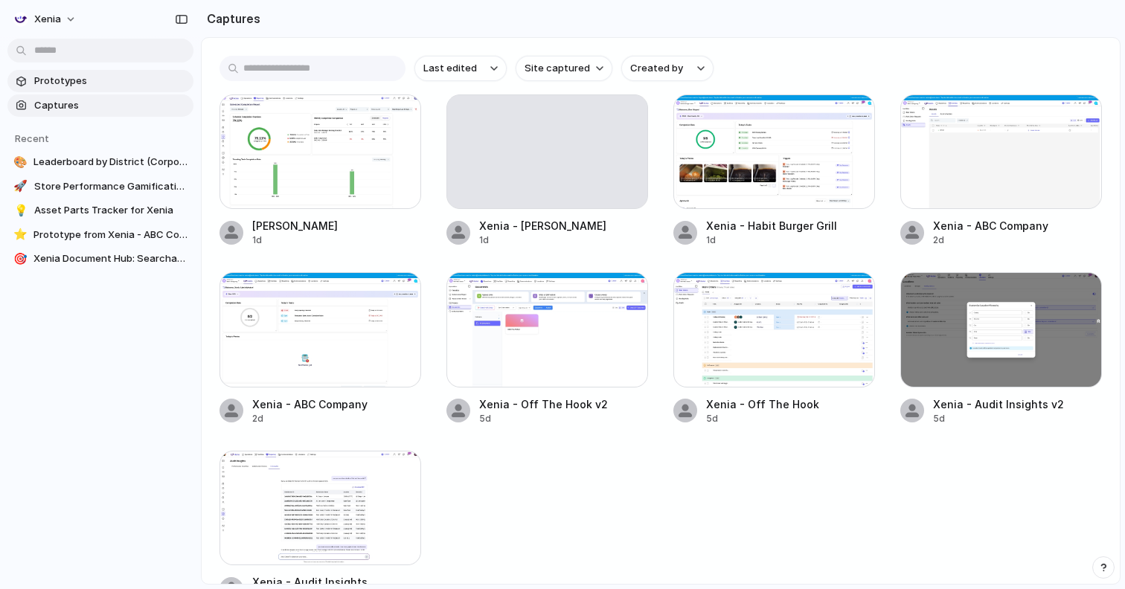
click at [85, 81] on span "Prototypes" at bounding box center [110, 81] width 153 height 15
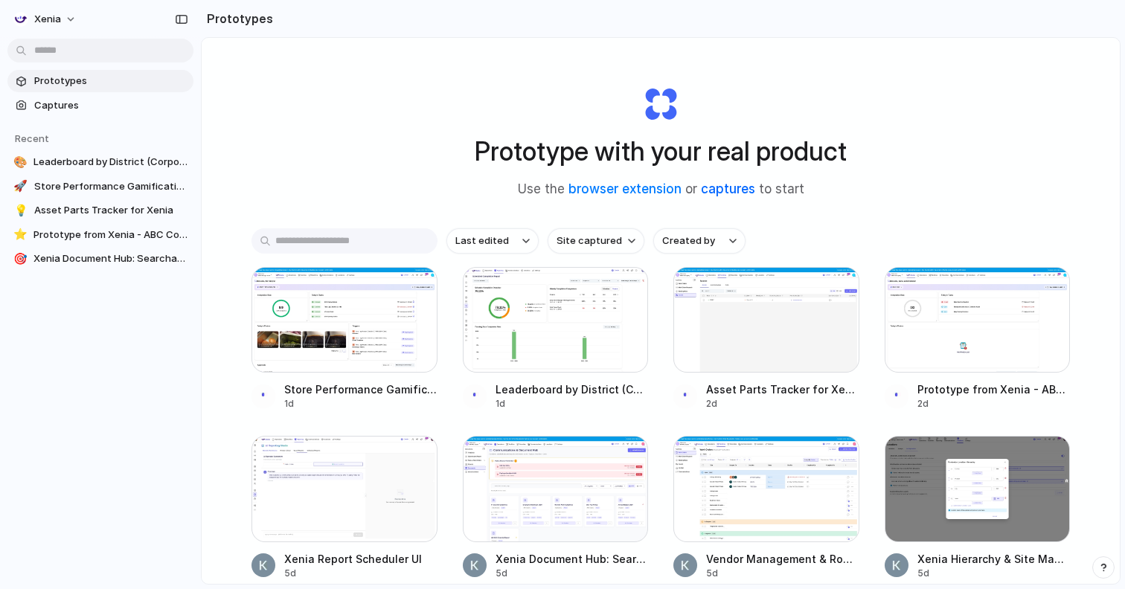
click at [723, 189] on link "captures" at bounding box center [728, 189] width 54 height 15
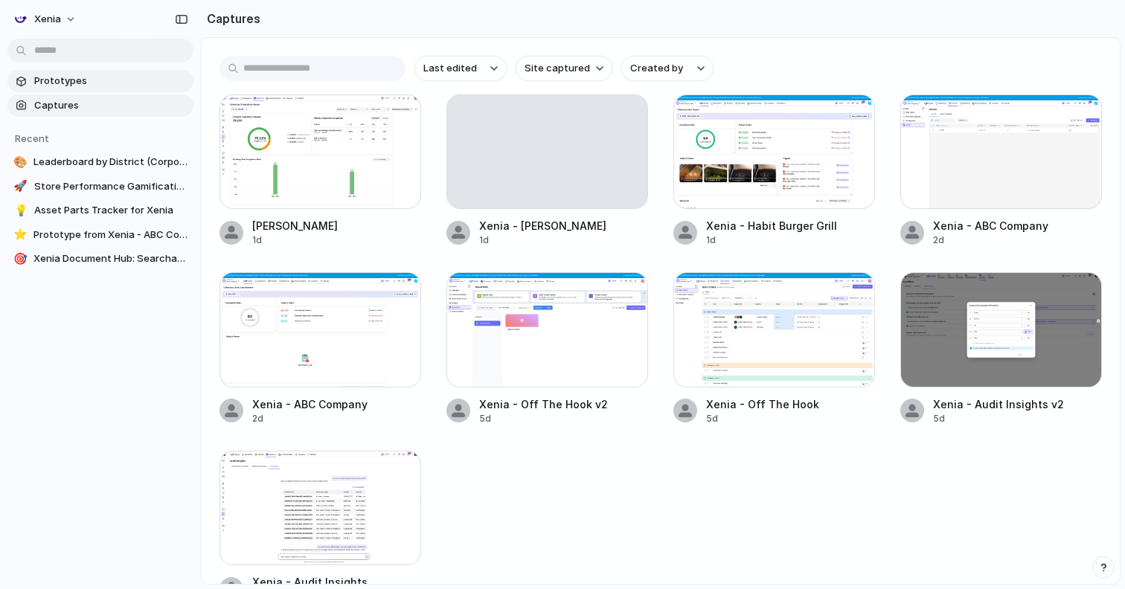
click at [112, 78] on span "Prototypes" at bounding box center [110, 81] width 153 height 15
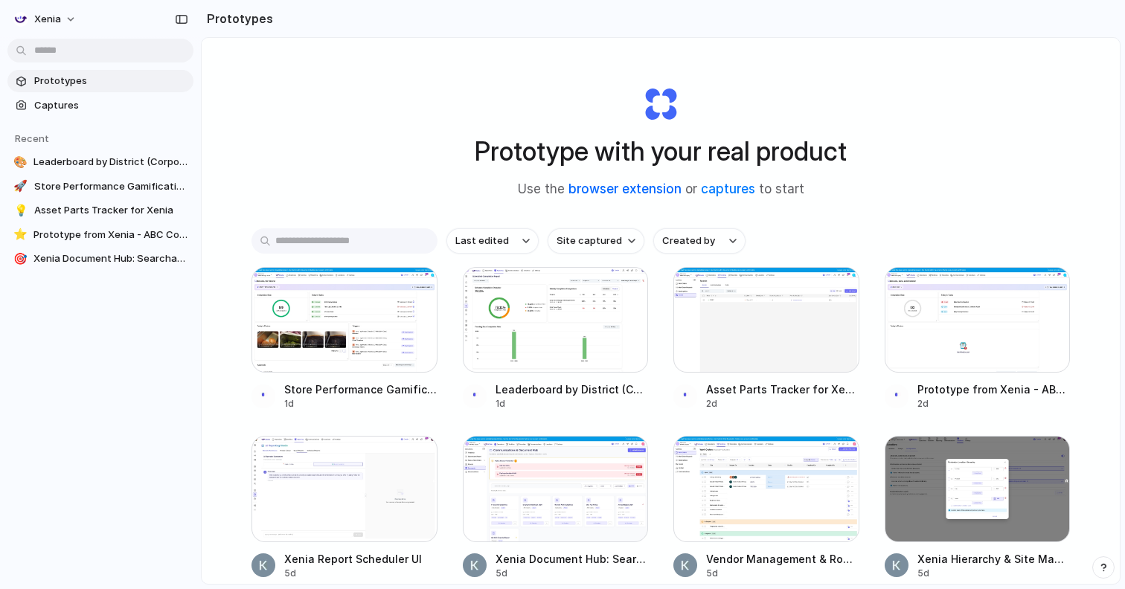
click at [608, 193] on link "browser extension" at bounding box center [625, 189] width 113 height 15
click at [357, 89] on div "Prototype with your real product Use the browser extension or captures to start…" at bounding box center [661, 350] width 918 height 625
